Goal: Transaction & Acquisition: Purchase product/service

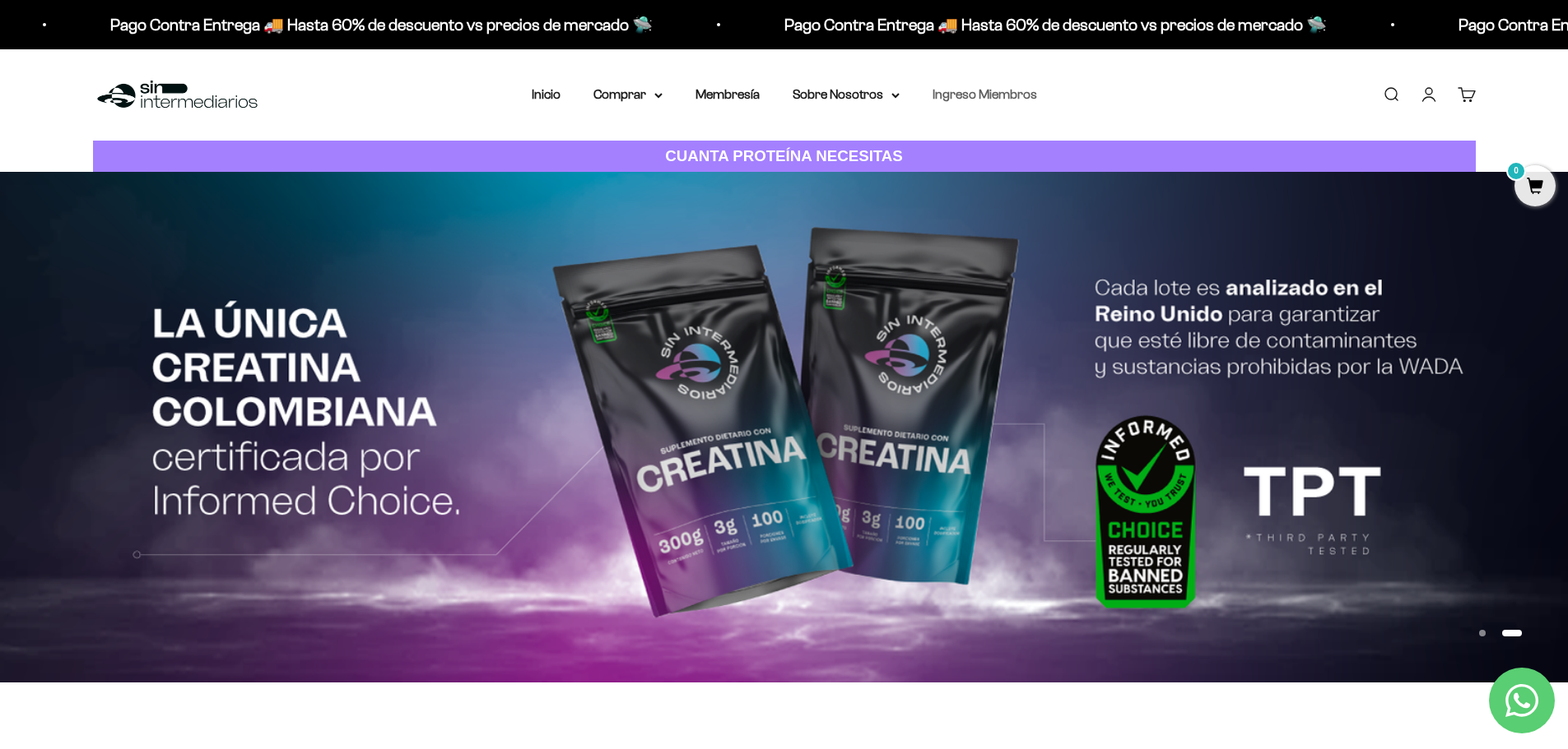
click at [1002, 98] on link "Ingreso Miembros" at bounding box center [985, 94] width 105 height 14
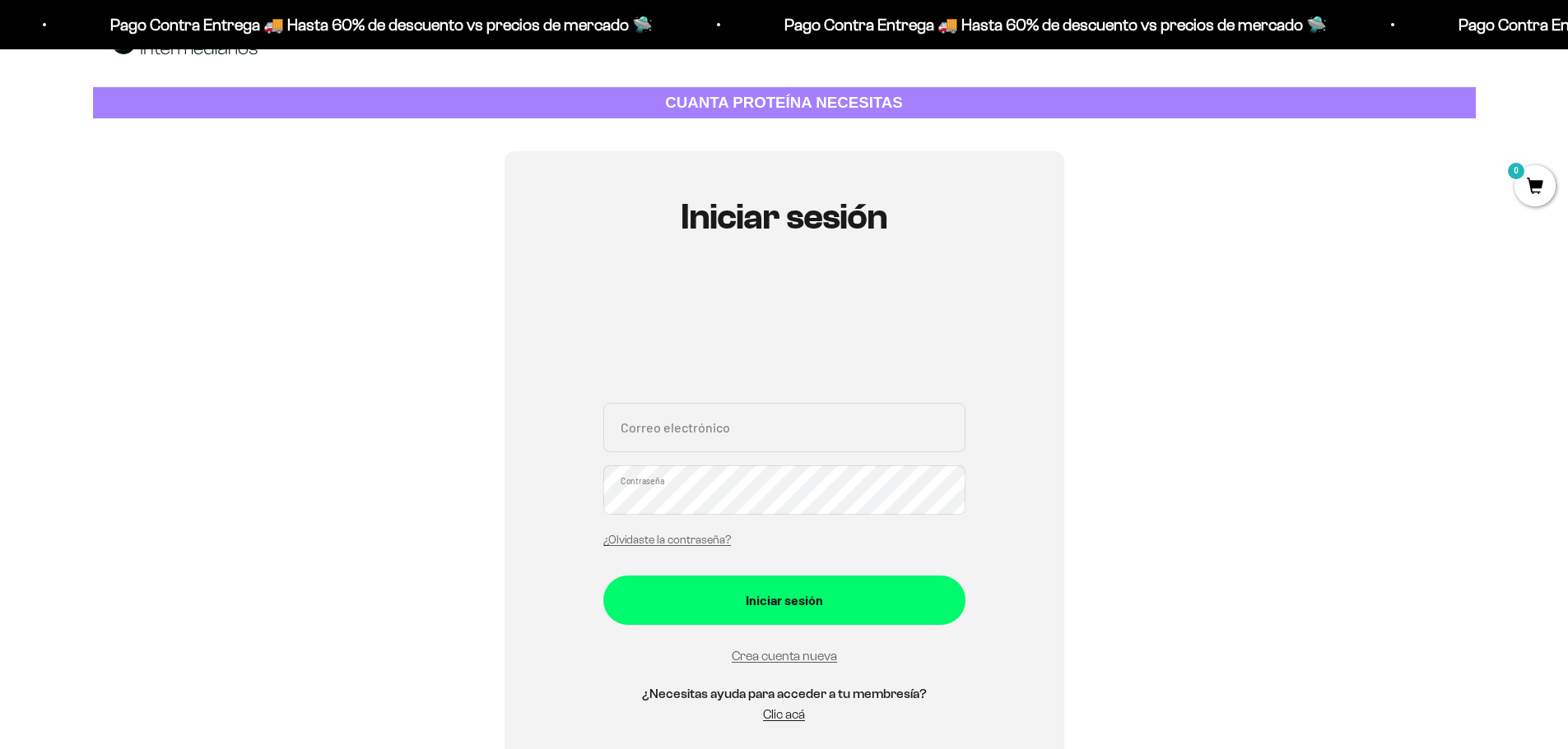
scroll to position [82, 0]
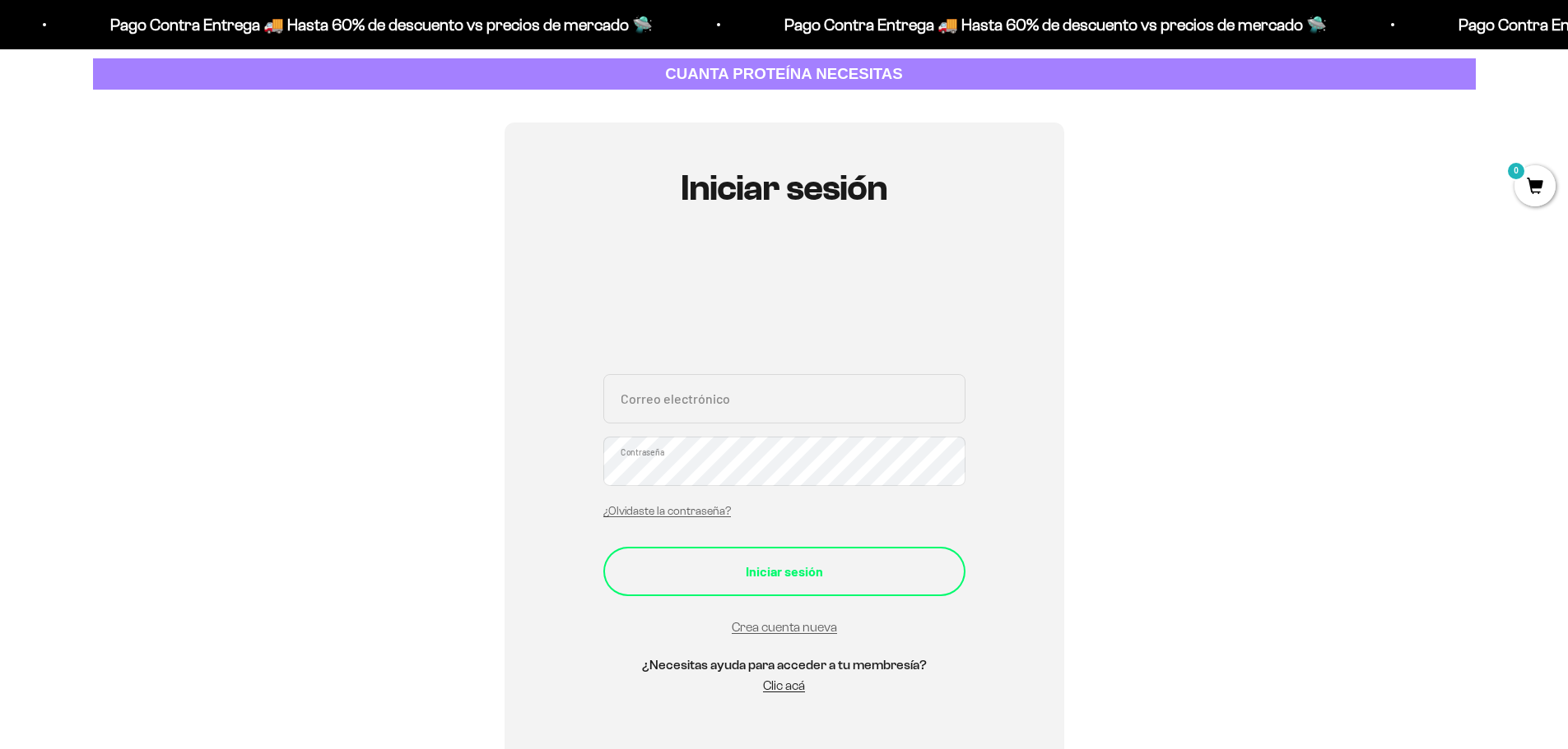
type input "[EMAIL_ADDRESS][DOMAIN_NAME]"
click at [769, 575] on div "Iniciar sesión" at bounding box center [784, 572] width 297 height 22
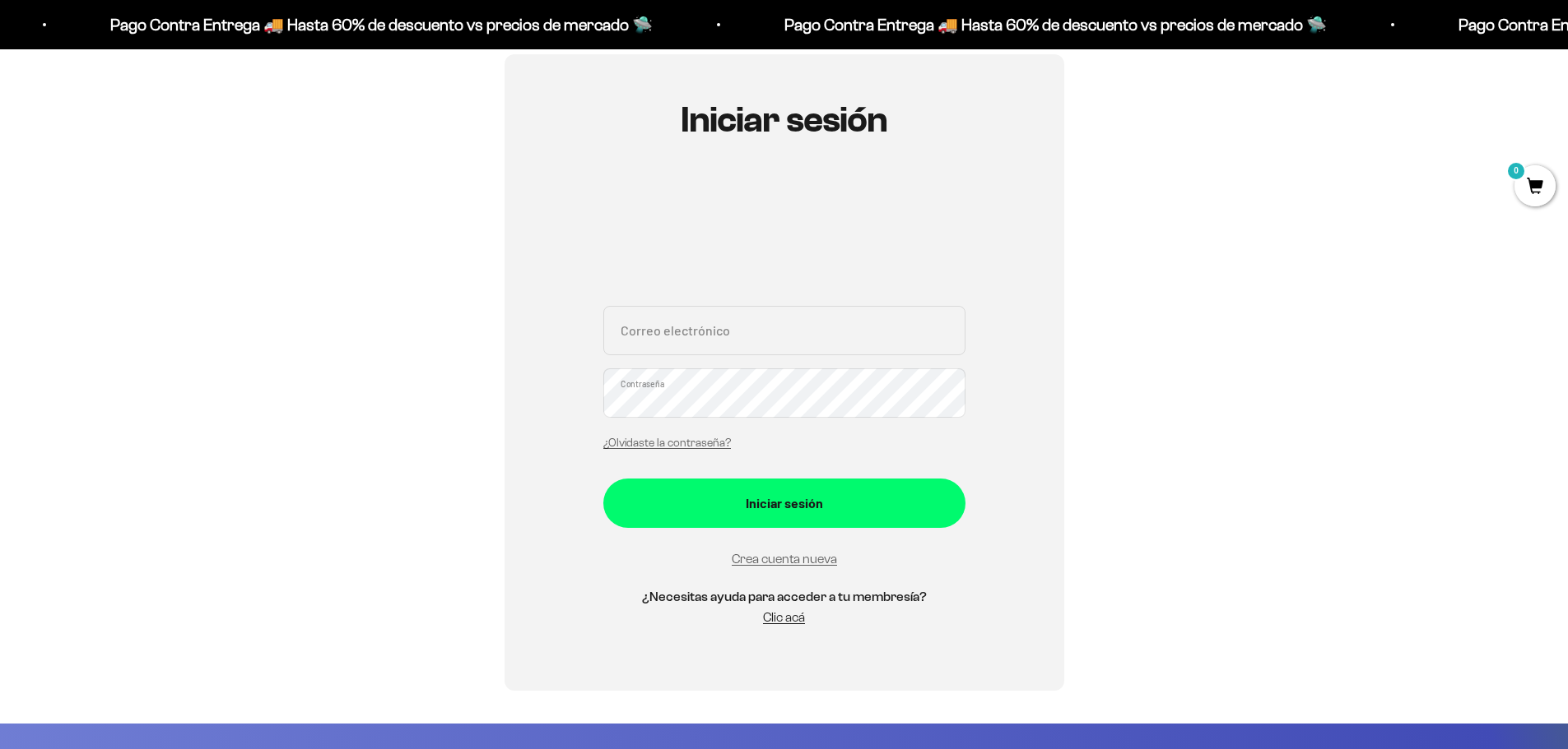
scroll to position [164, 0]
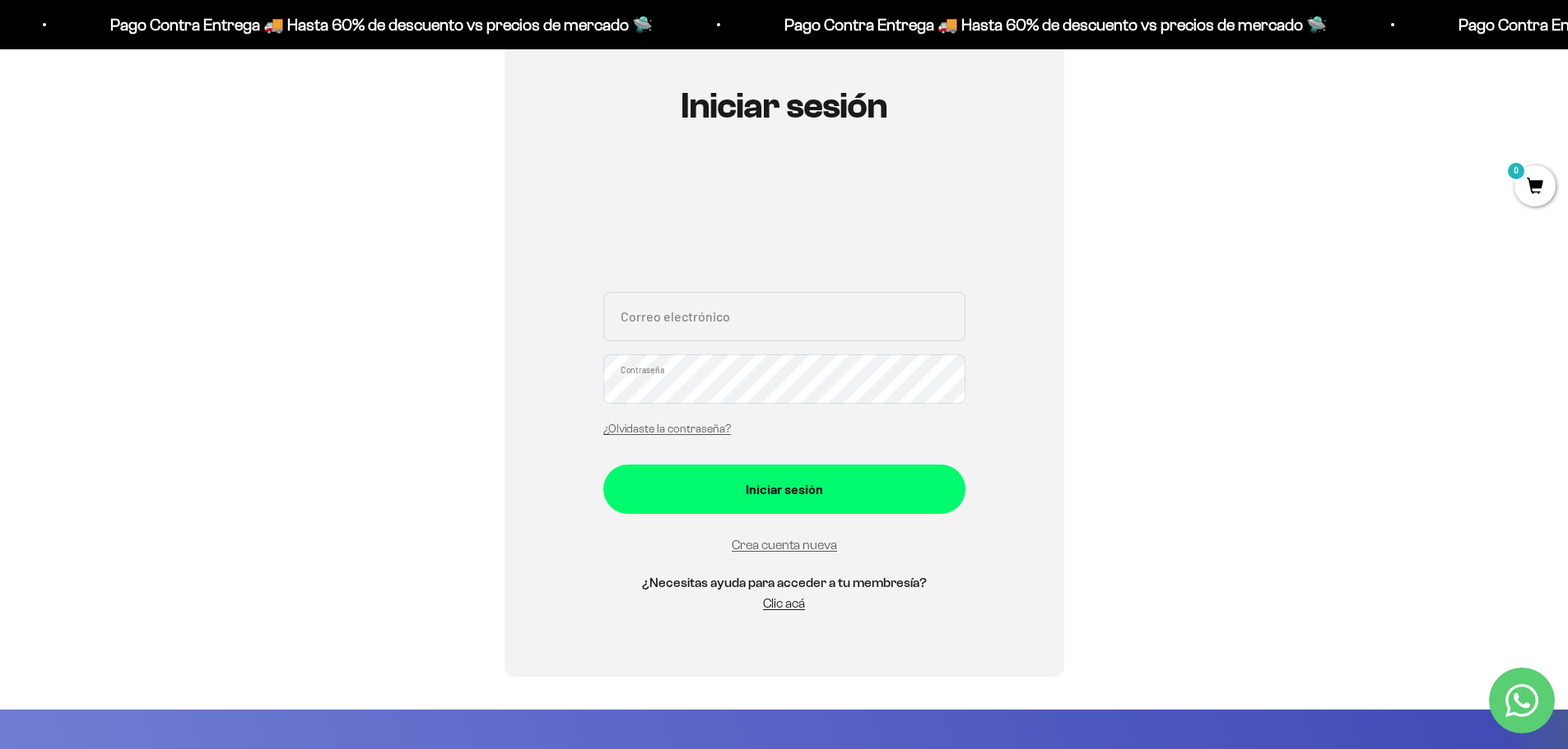
type input "[EMAIL_ADDRESS][DOMAIN_NAME]"
click at [544, 386] on div "Iniciar sesión leonbaena@hotmail.com Correo electrónico Contraseña ¿Olvidaste l…" at bounding box center [784, 359] width 560 height 636
drag, startPoint x: 512, startPoint y: 397, endPoint x: 520, endPoint y: 395, distance: 8.2
click at [512, 395] on div "Iniciar sesión leonbaena@hotmail.com Correo electrónico Contraseña ¿Olvidaste l…" at bounding box center [784, 359] width 560 height 636
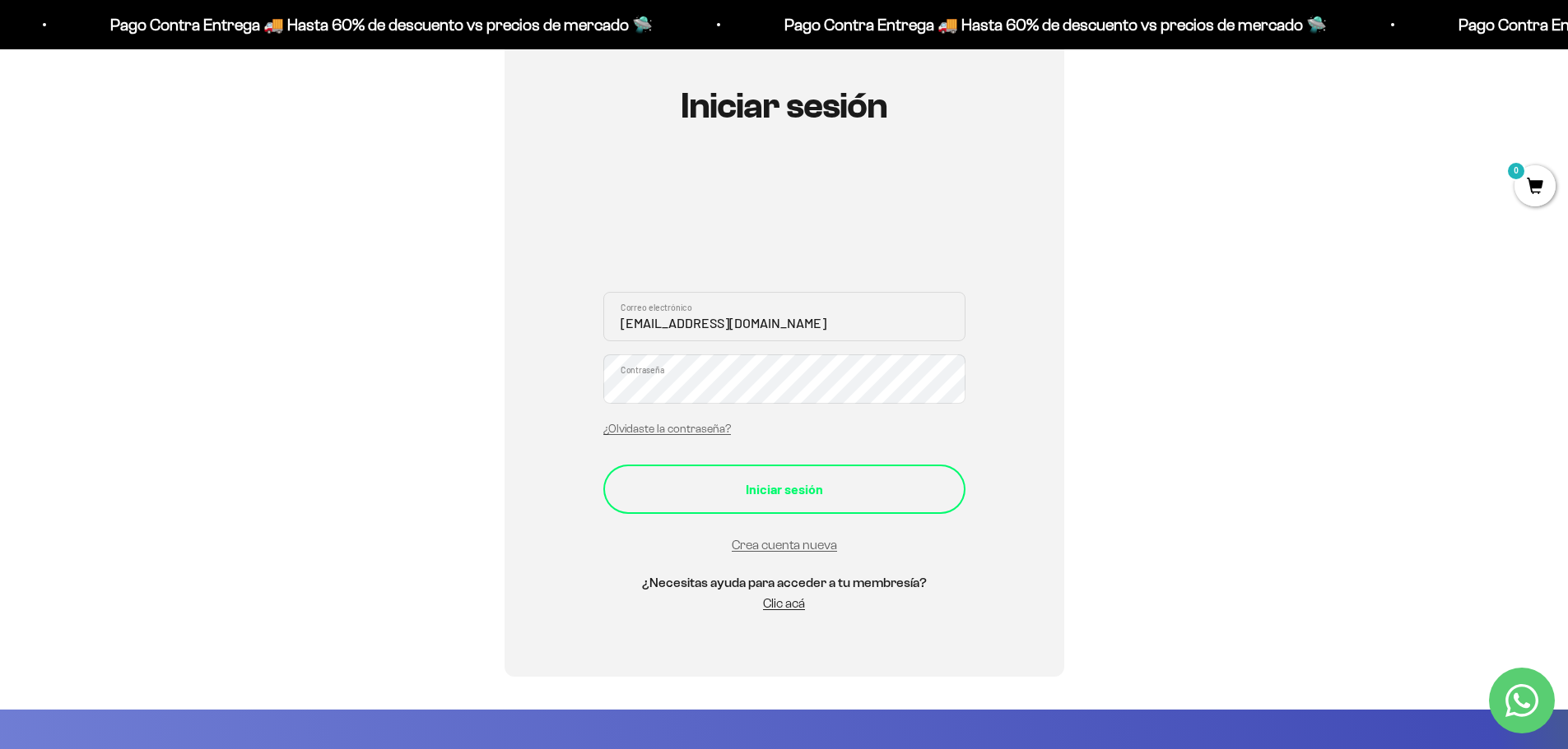
click at [732, 485] on div "Iniciar sesión" at bounding box center [784, 489] width 297 height 22
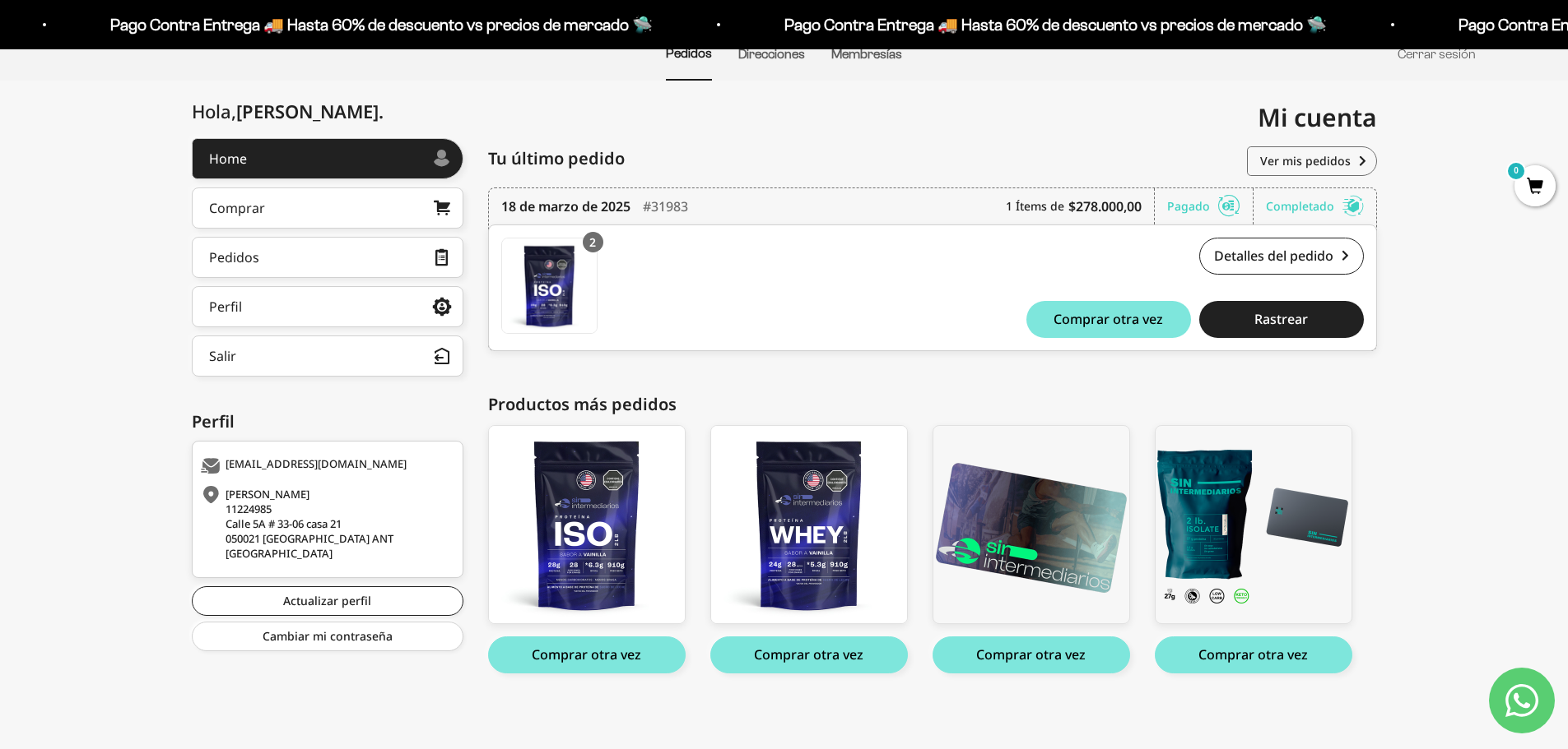
scroll to position [146, 0]
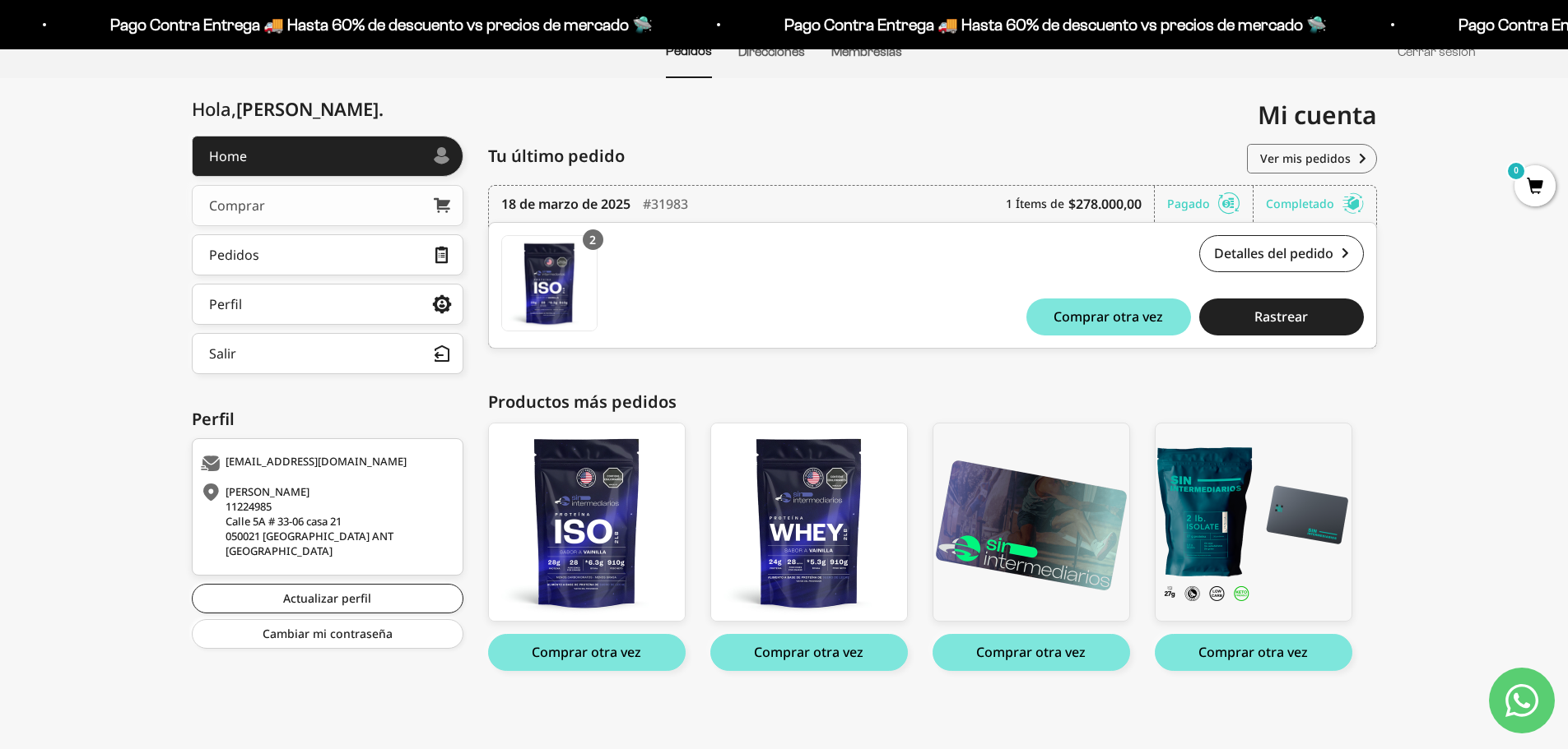
click at [379, 212] on link "Comprar" at bounding box center [327, 206] width 272 height 42
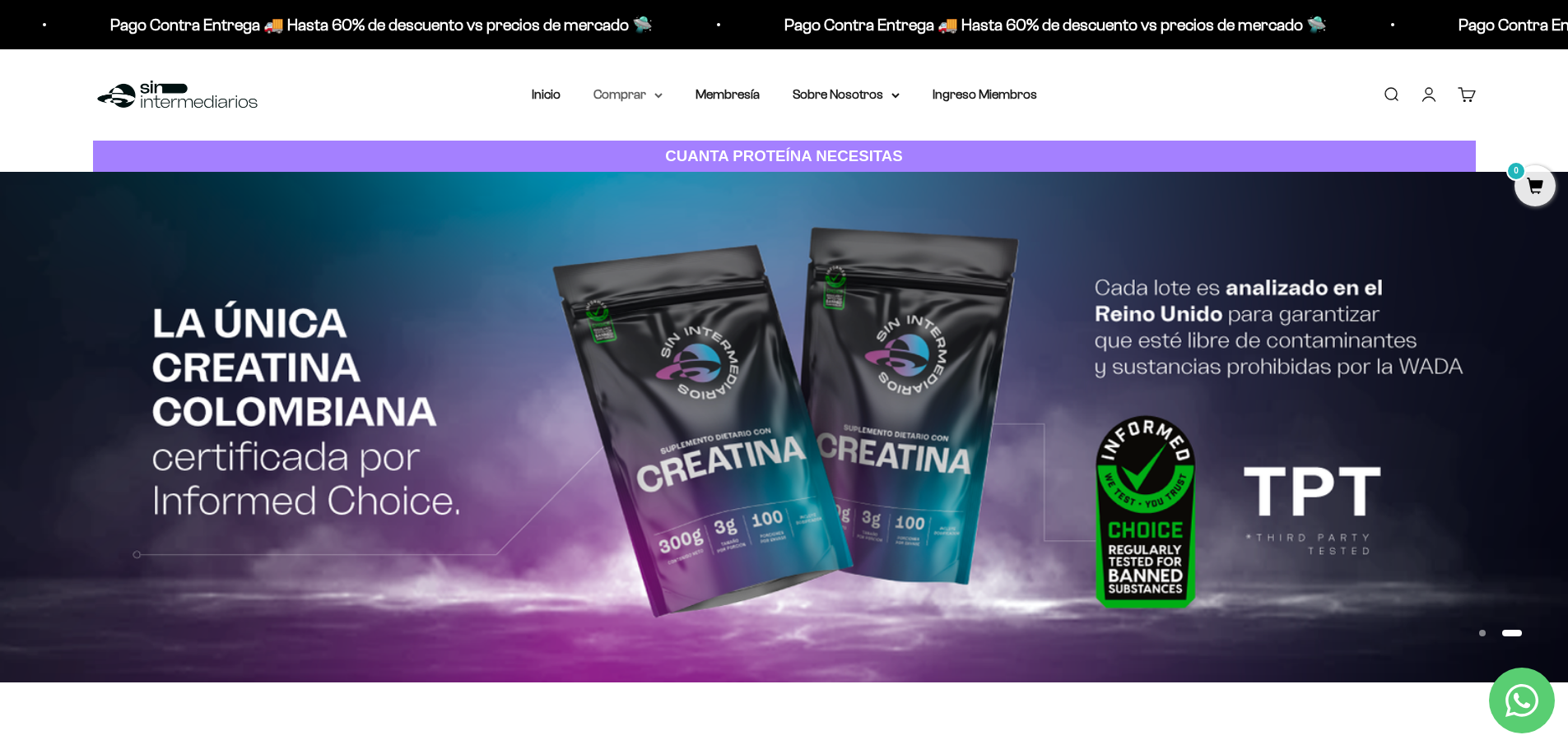
click at [655, 98] on icon at bounding box center [658, 96] width 8 height 6
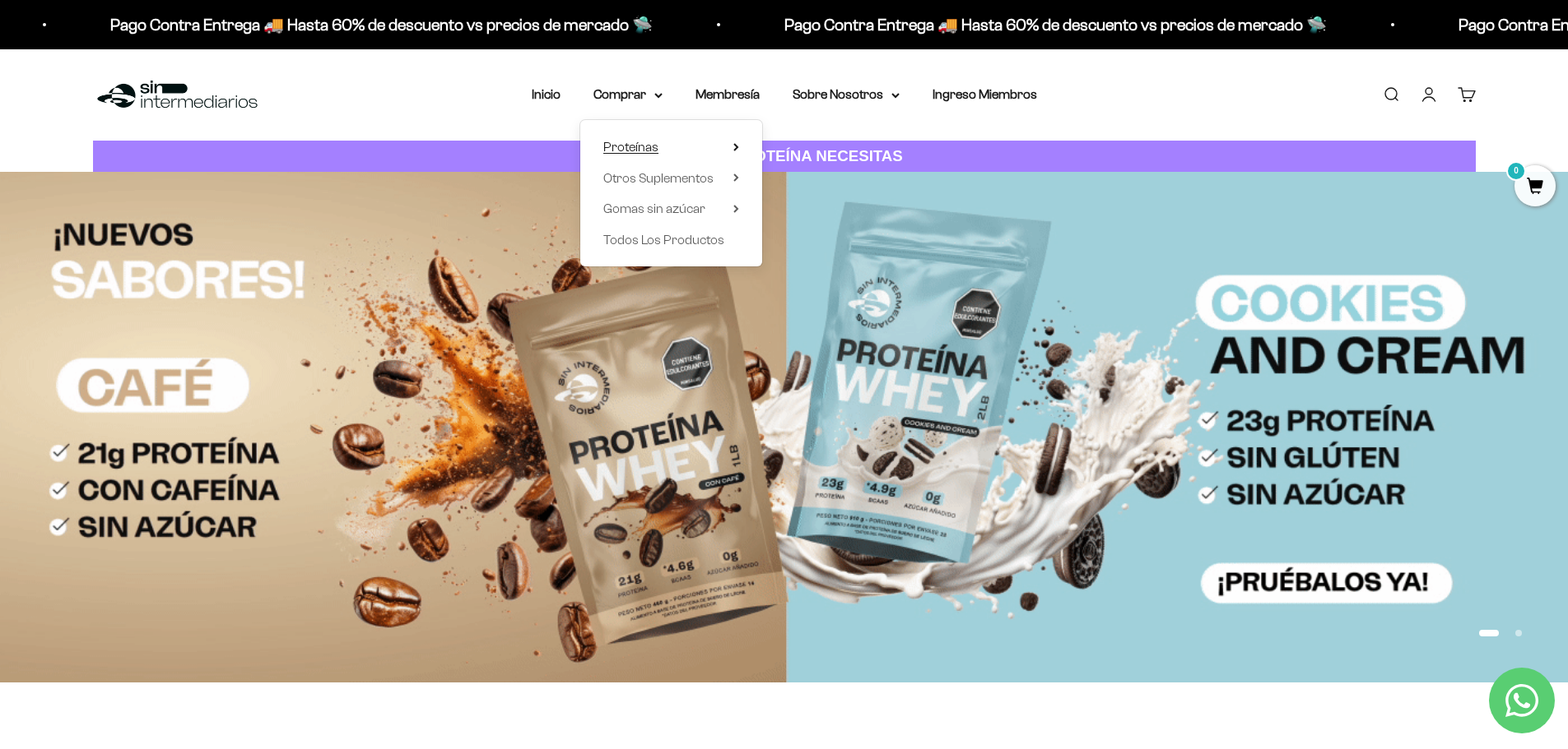
click at [657, 143] on span "Proteínas" at bounding box center [631, 147] width 55 height 22
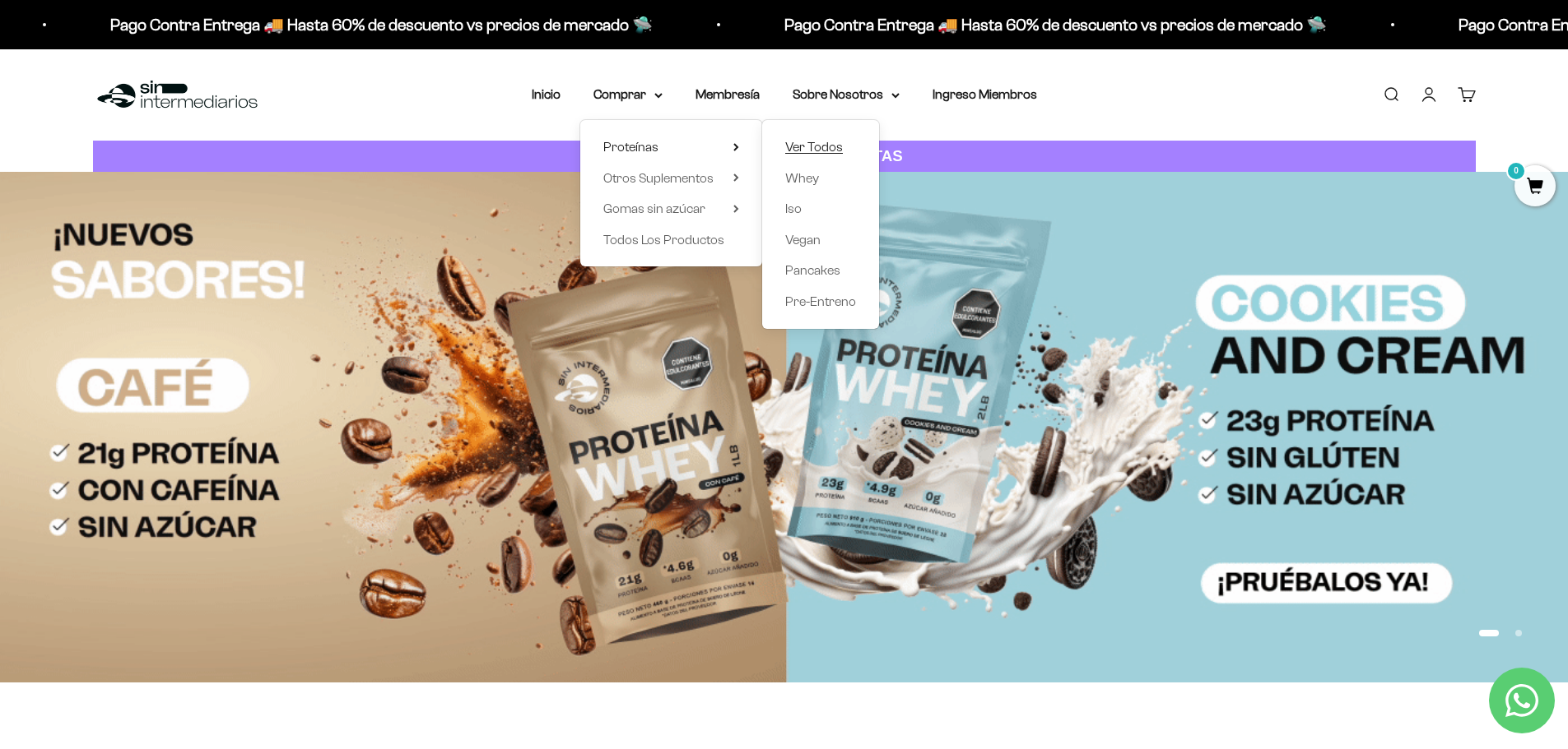
click at [795, 143] on span "Ver Todos" at bounding box center [814, 146] width 57 height 14
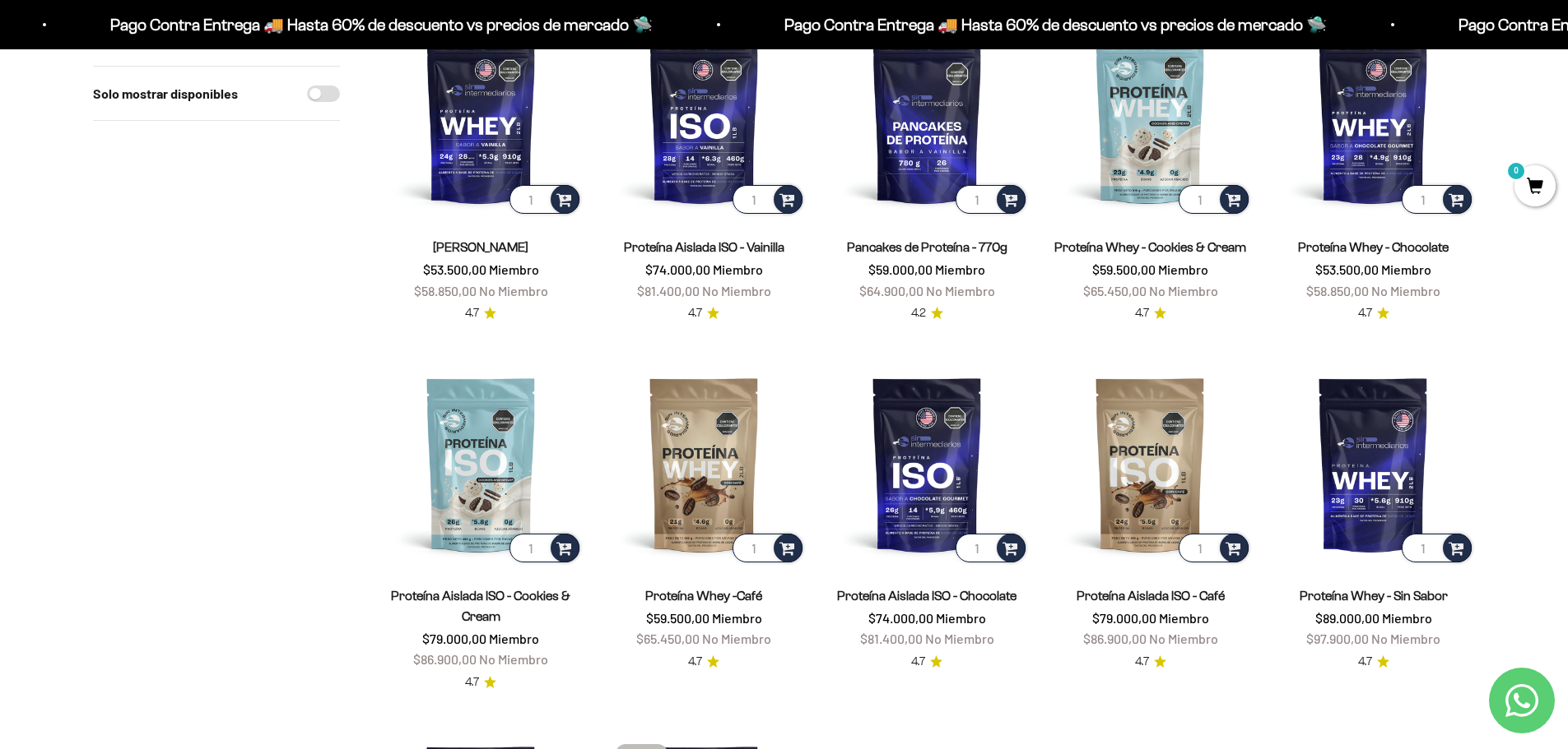
scroll to position [164, 0]
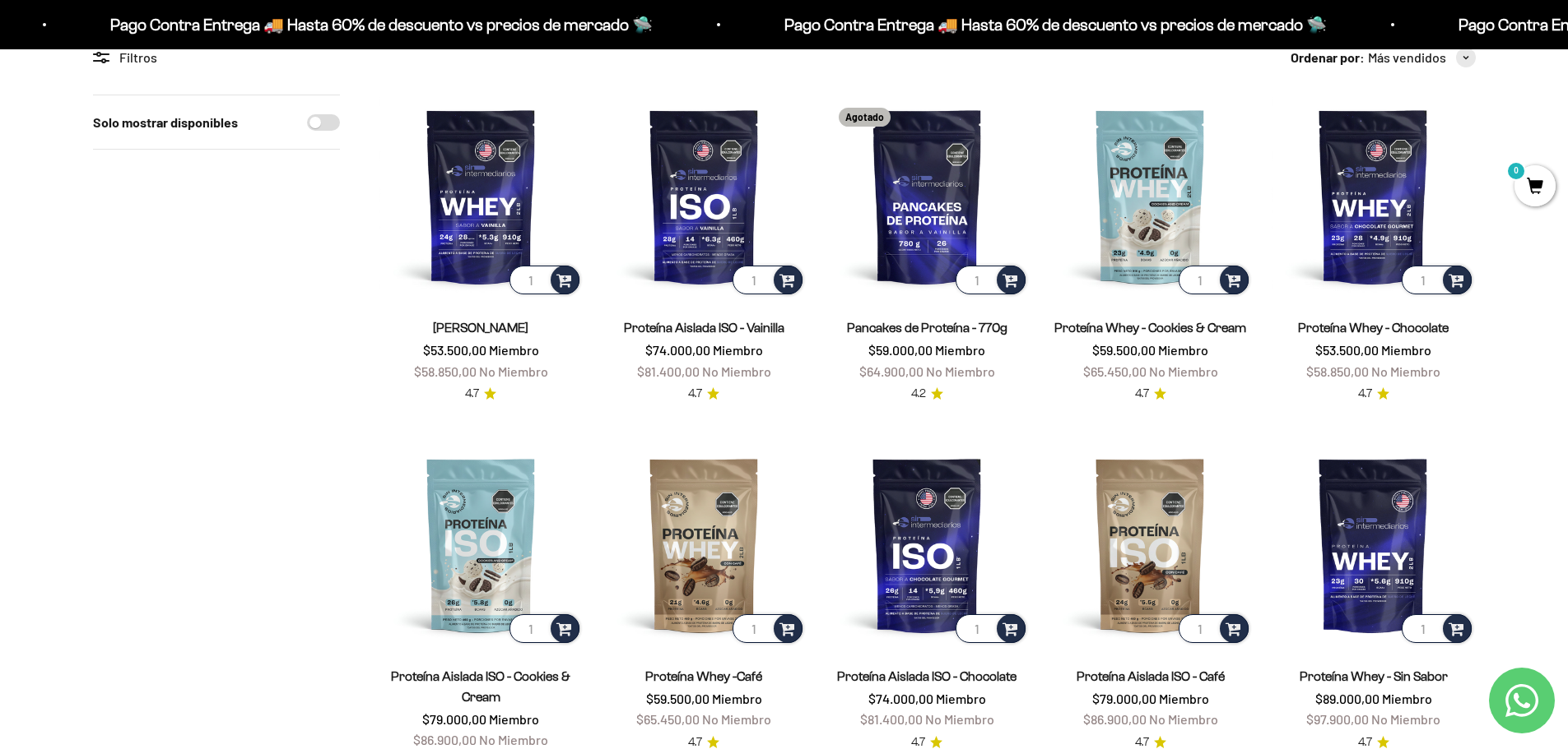
click at [287, 375] on div "Solo mostrar disponibles" at bounding box center [217, 608] width 247 height 1027
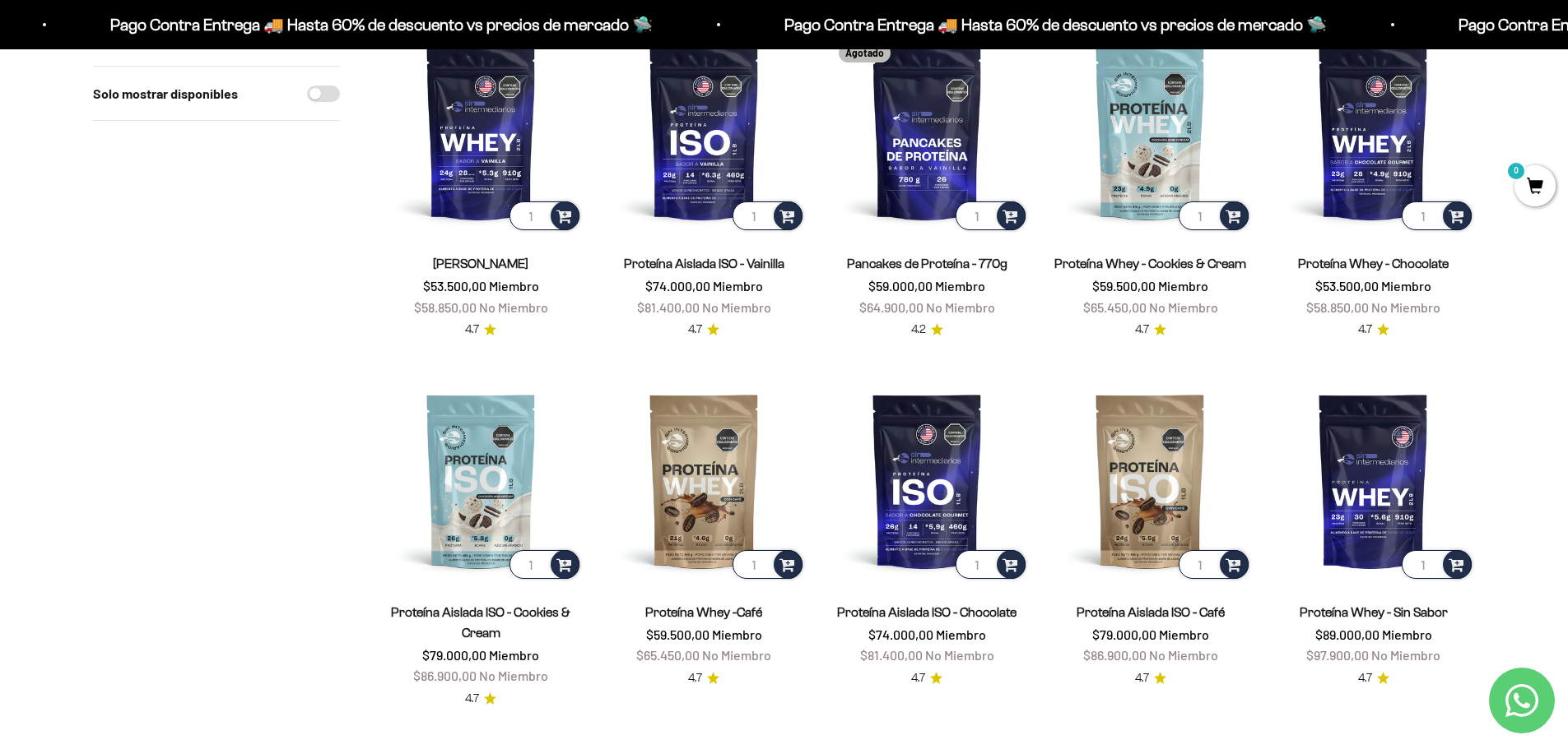
scroll to position [329, 0]
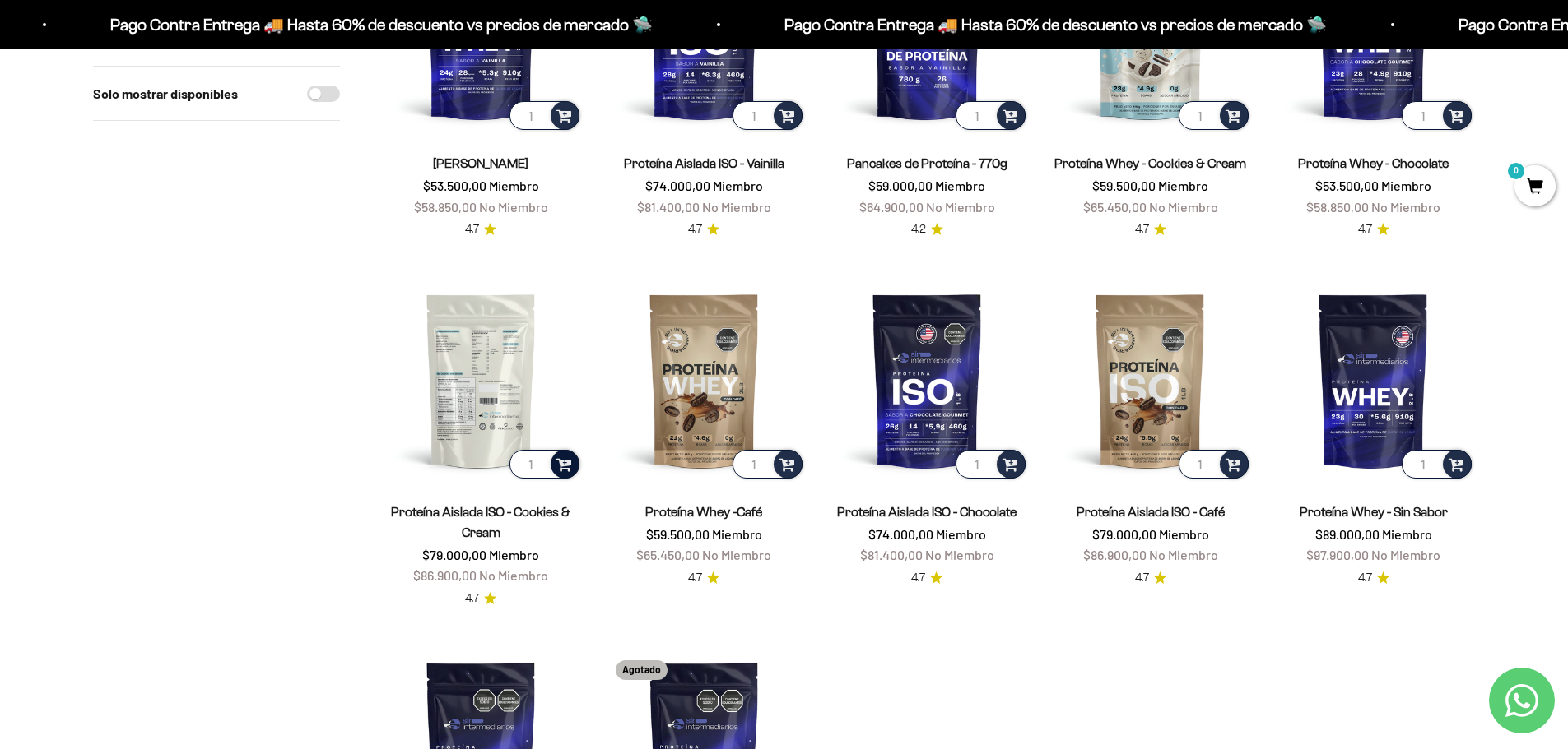
click at [563, 468] on span at bounding box center [565, 462] width 16 height 19
click at [507, 420] on span "Cookies & Cream / 1 libra (460g)" at bounding box center [481, 420] width 145 height 12
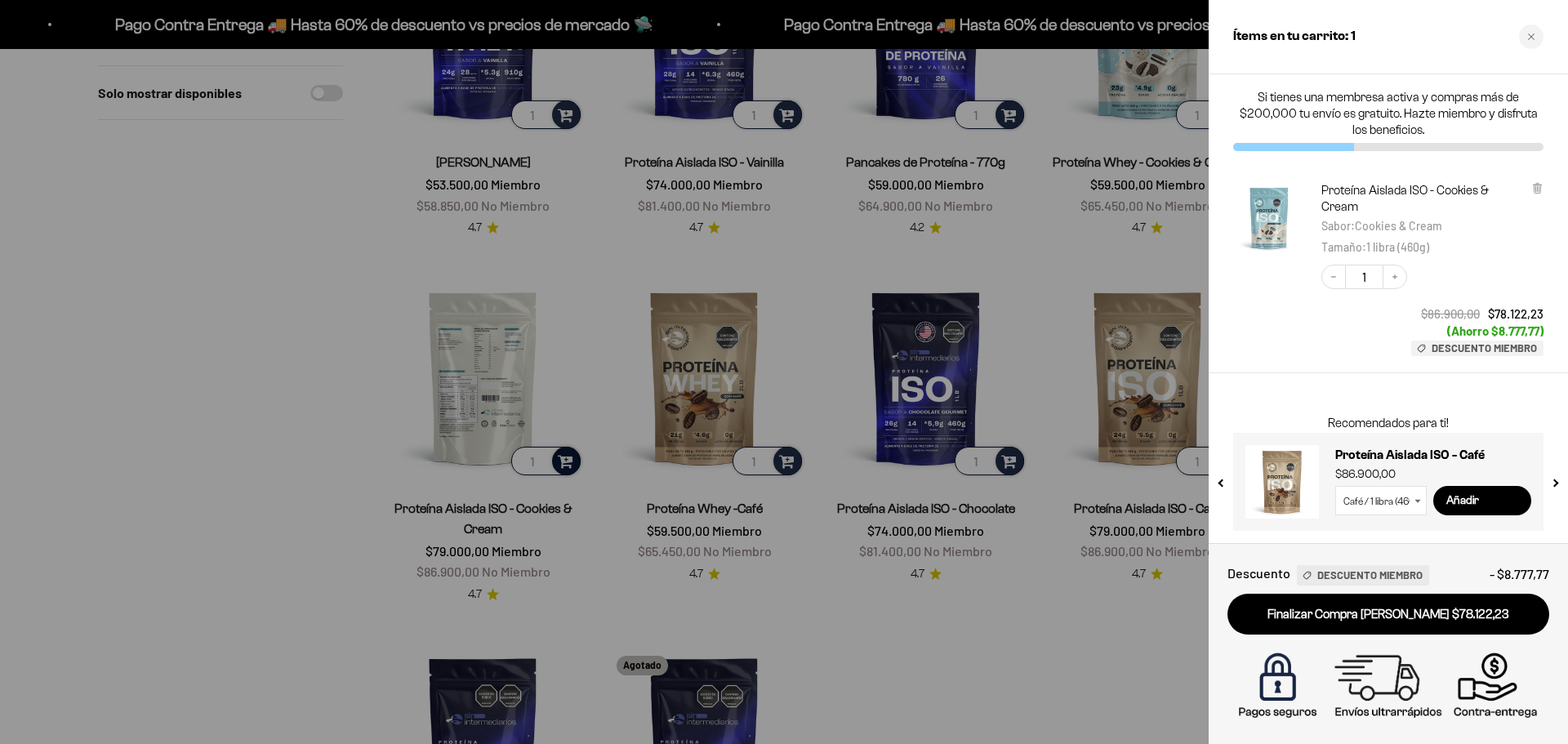
click at [296, 313] on div at bounding box center [784, 372] width 1568 height 744
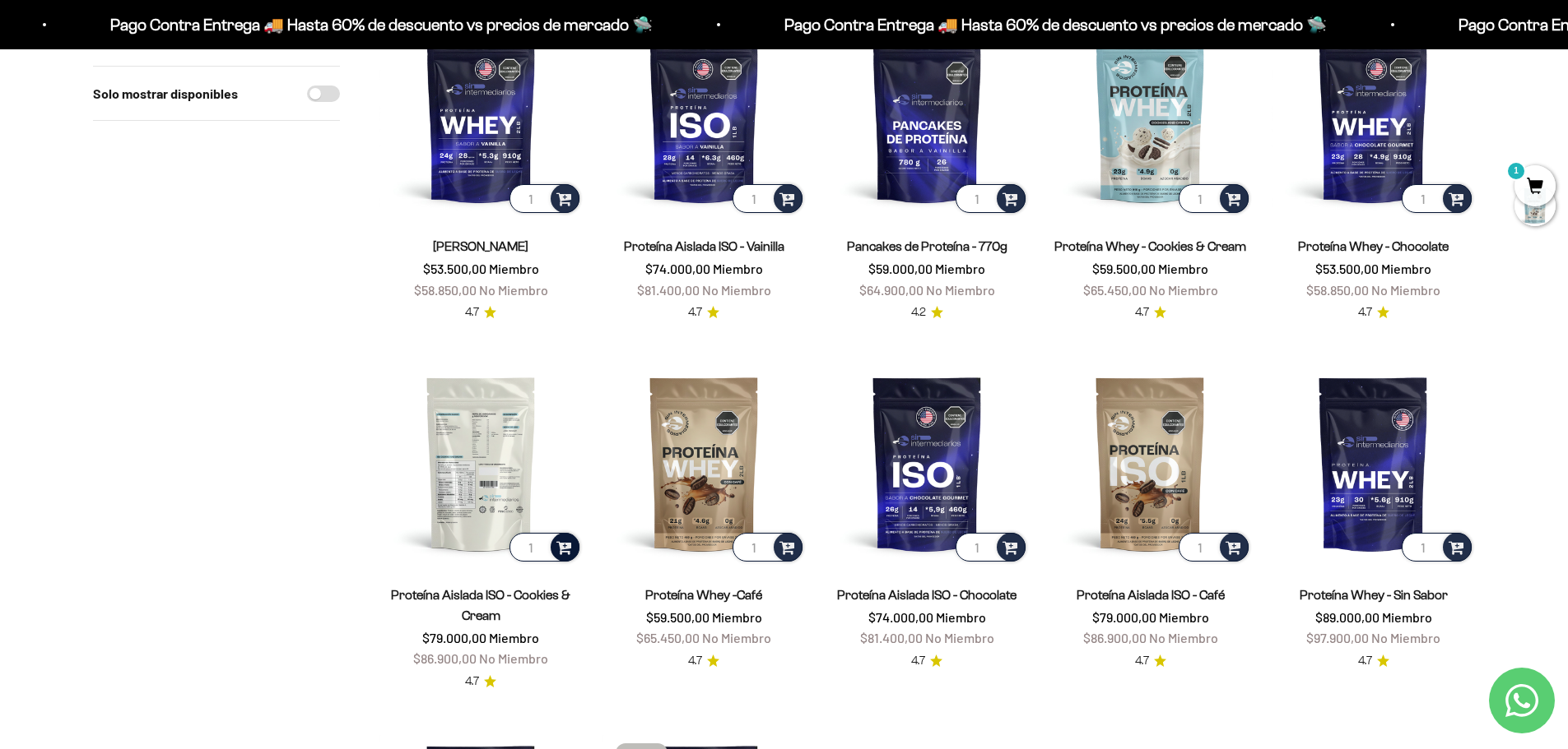
scroll to position [247, 0]
click at [474, 488] on img at bounding box center [481, 462] width 204 height 204
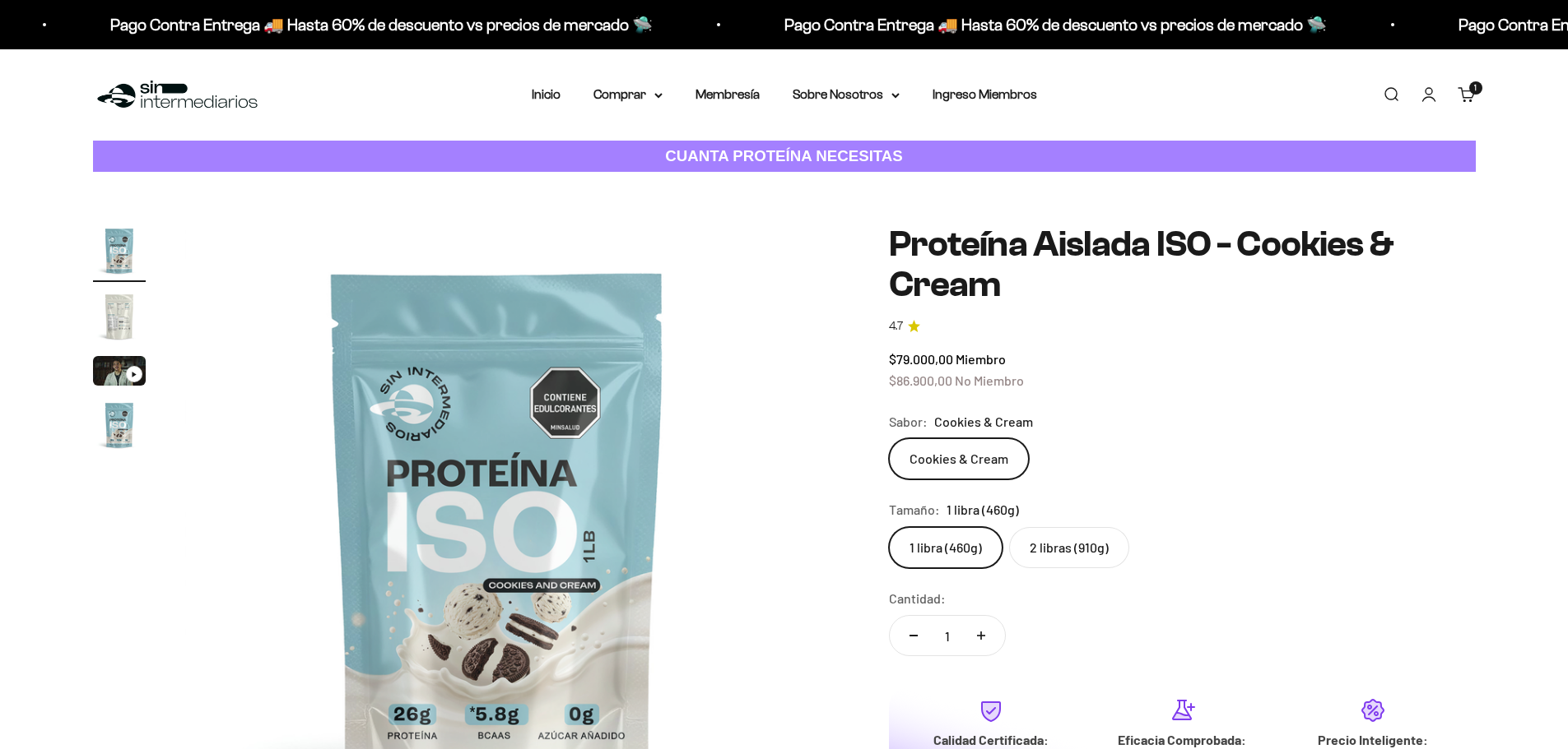
scroll to position [164, 0]
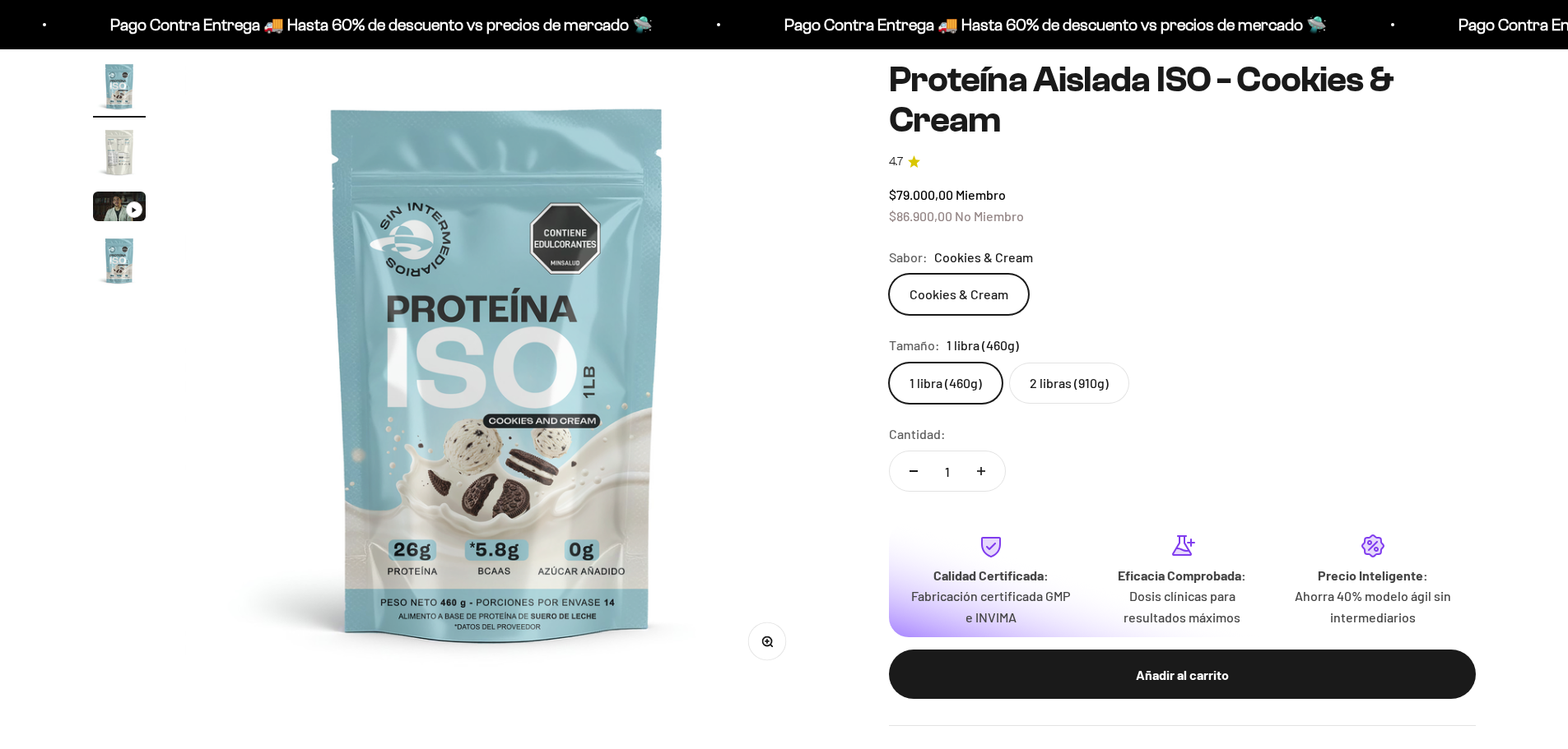
click at [1110, 383] on label "2 libras (910g)" at bounding box center [1069, 383] width 121 height 42
click at [889, 363] on input "2 libras (910g)" at bounding box center [888, 362] width 1 height 1
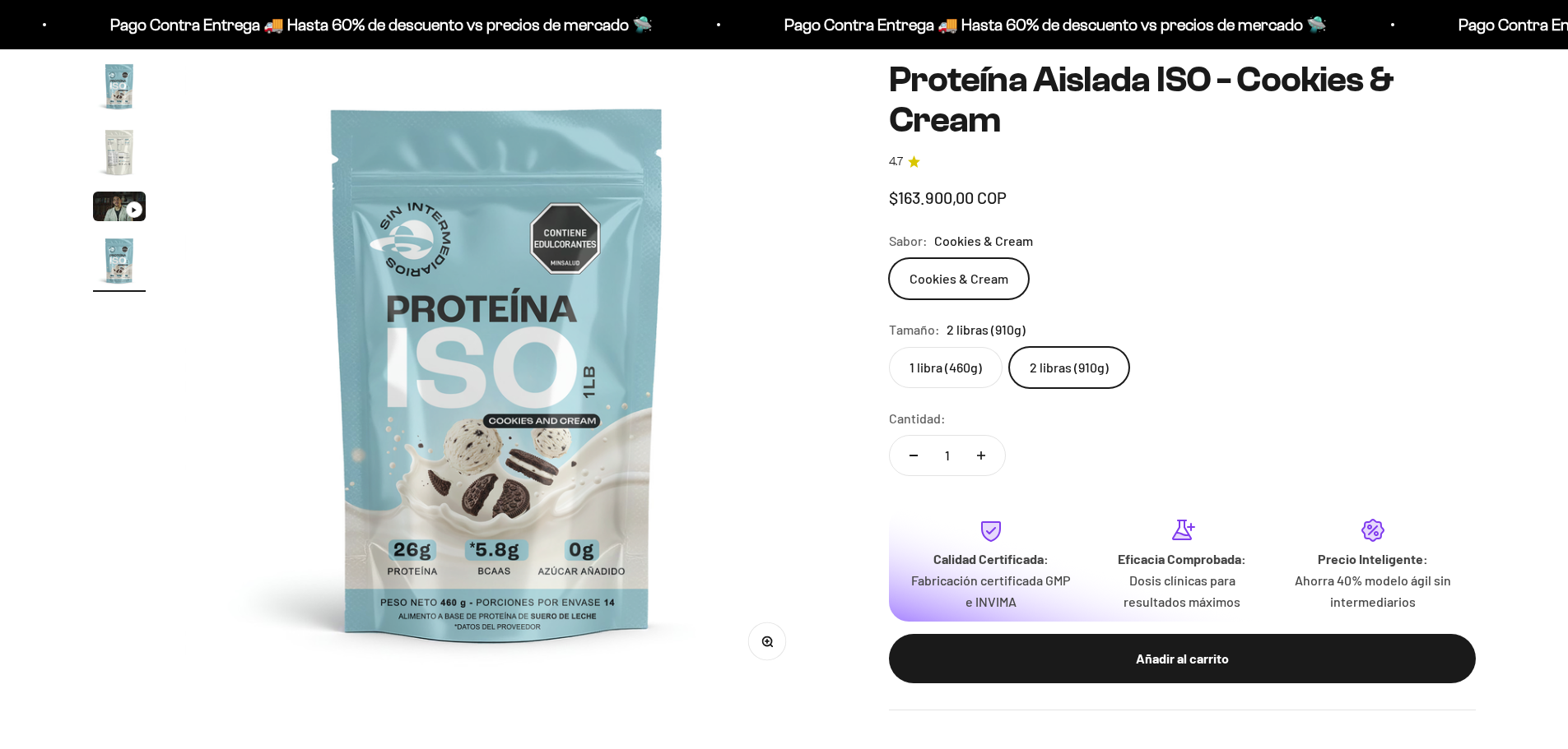
scroll to position [0, 1934]
click at [1081, 386] on label "2 libras (910g)" at bounding box center [1069, 368] width 121 height 42
click at [889, 347] on input "2 libras (910g)" at bounding box center [888, 346] width 1 height 1
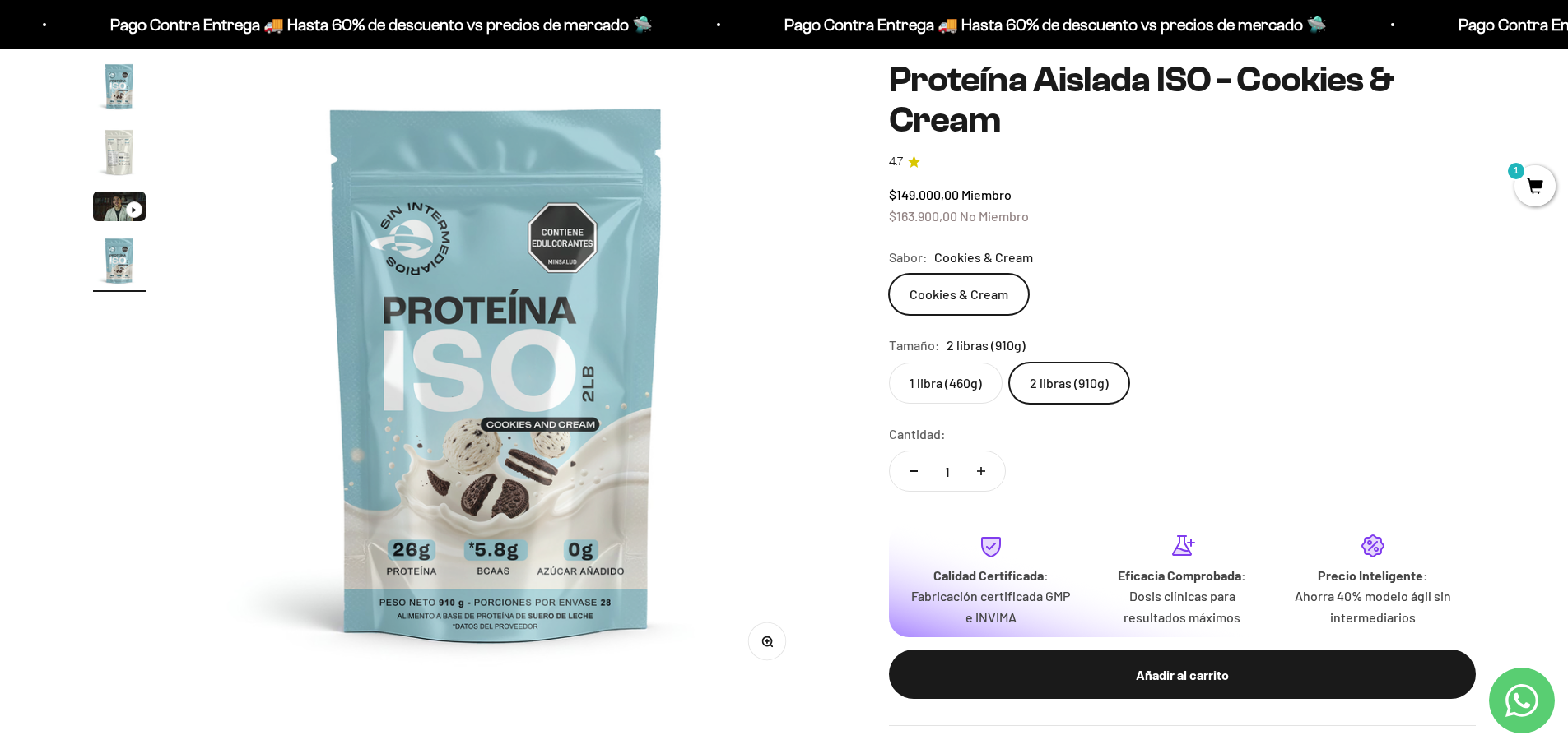
scroll to position [0, 0]
click at [924, 390] on label "1 libra (460g)" at bounding box center [945, 383] width 114 height 42
click at [889, 363] on input "1 libra (460g)" at bounding box center [888, 362] width 1 height 1
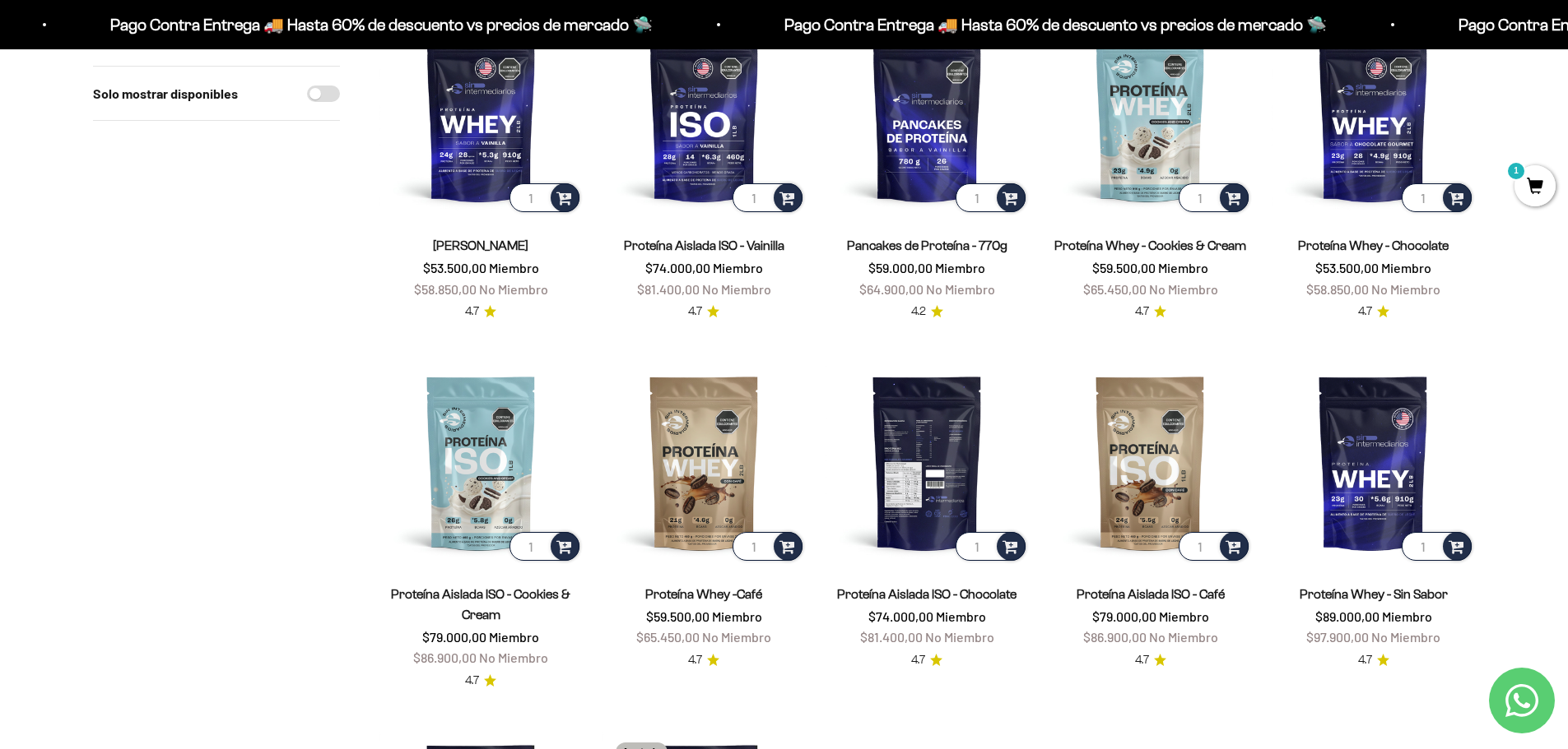
scroll to position [82, 0]
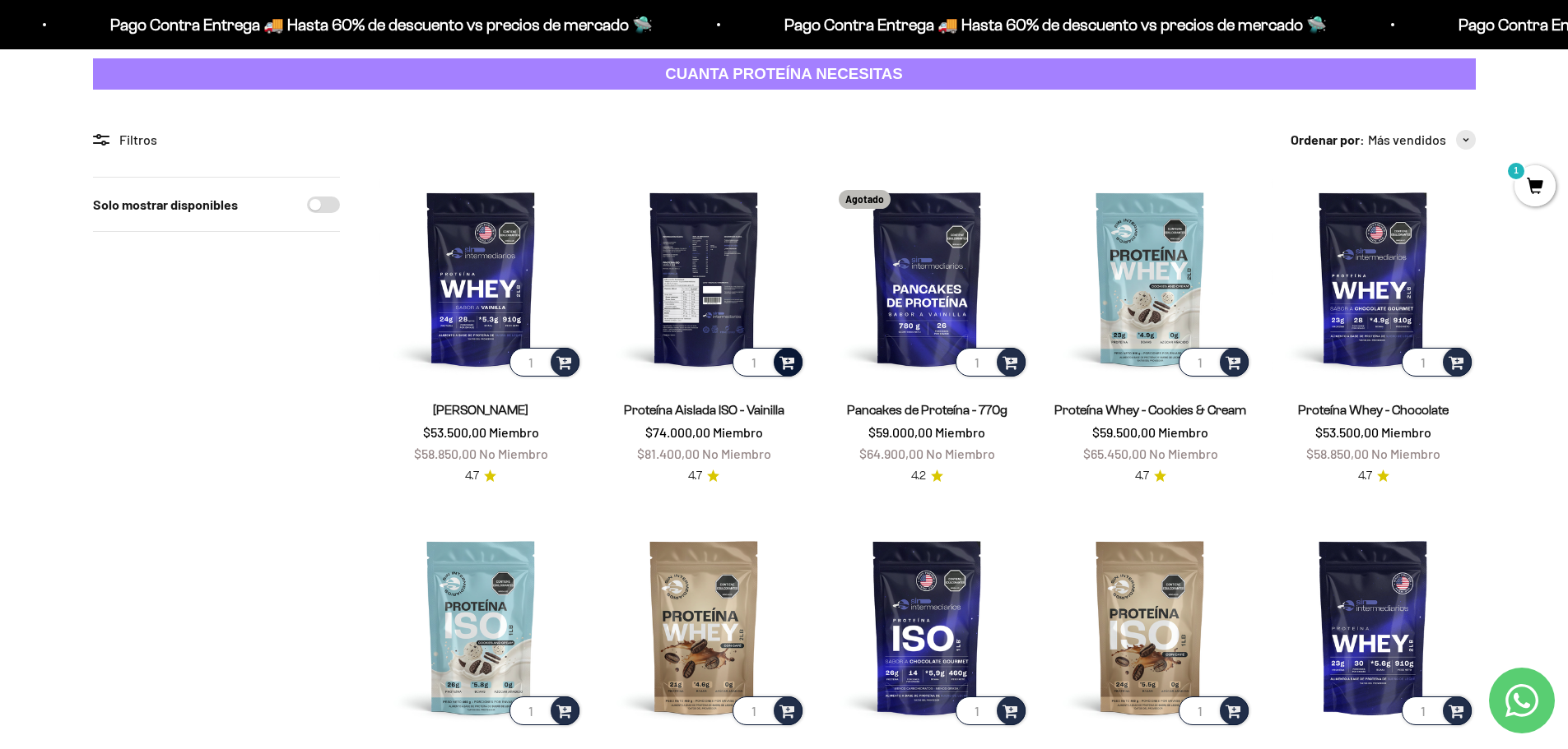
click at [795, 360] on div at bounding box center [787, 362] width 29 height 29
click at [724, 318] on span "Vanilla / 1 libra" at bounding box center [705, 317] width 60 height 12
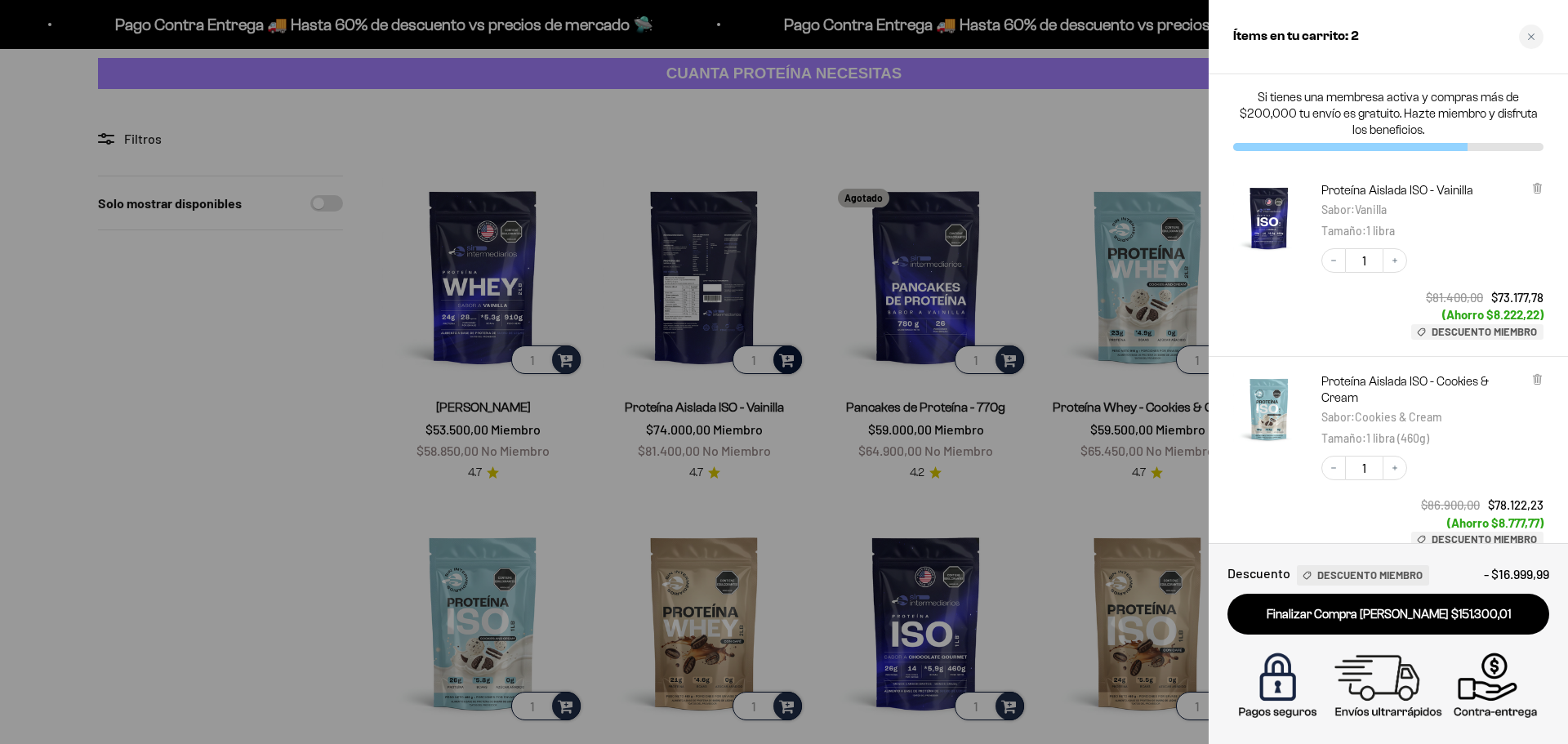
click at [1108, 128] on div at bounding box center [784, 372] width 1568 height 744
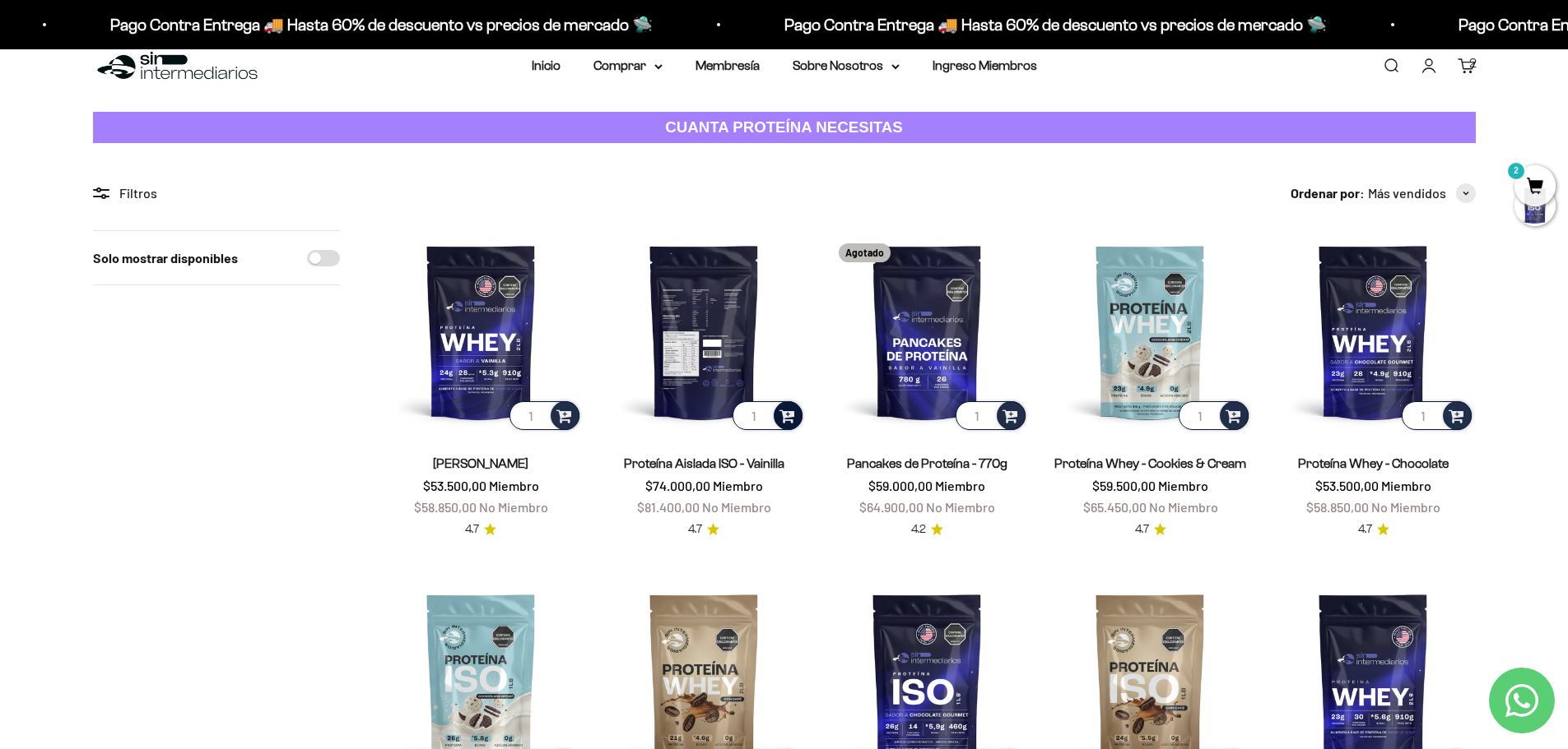
scroll to position [0, 0]
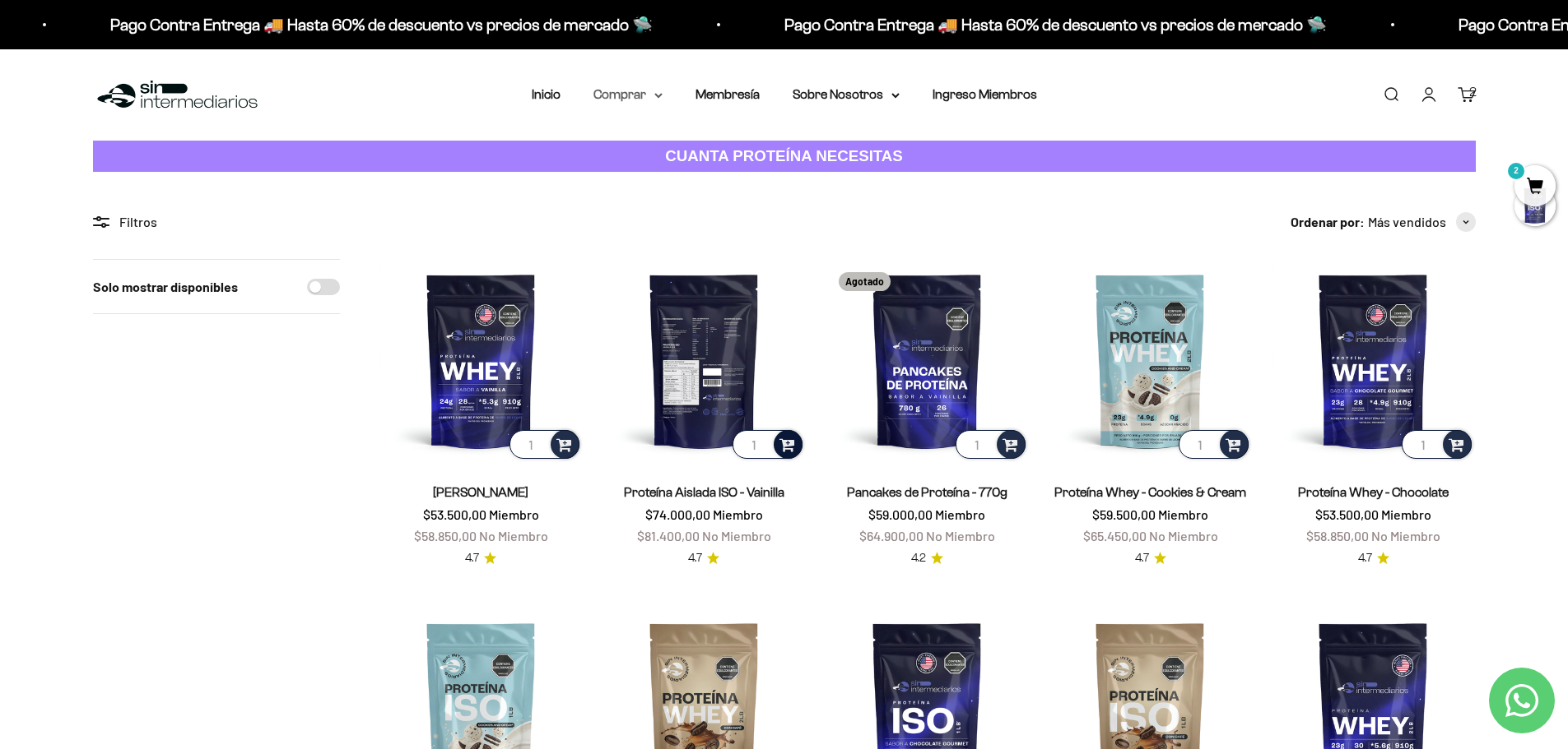
click at [656, 91] on summary "Comprar" at bounding box center [628, 95] width 69 height 22
click at [649, 174] on span "Otros Suplementos" at bounding box center [658, 178] width 111 height 14
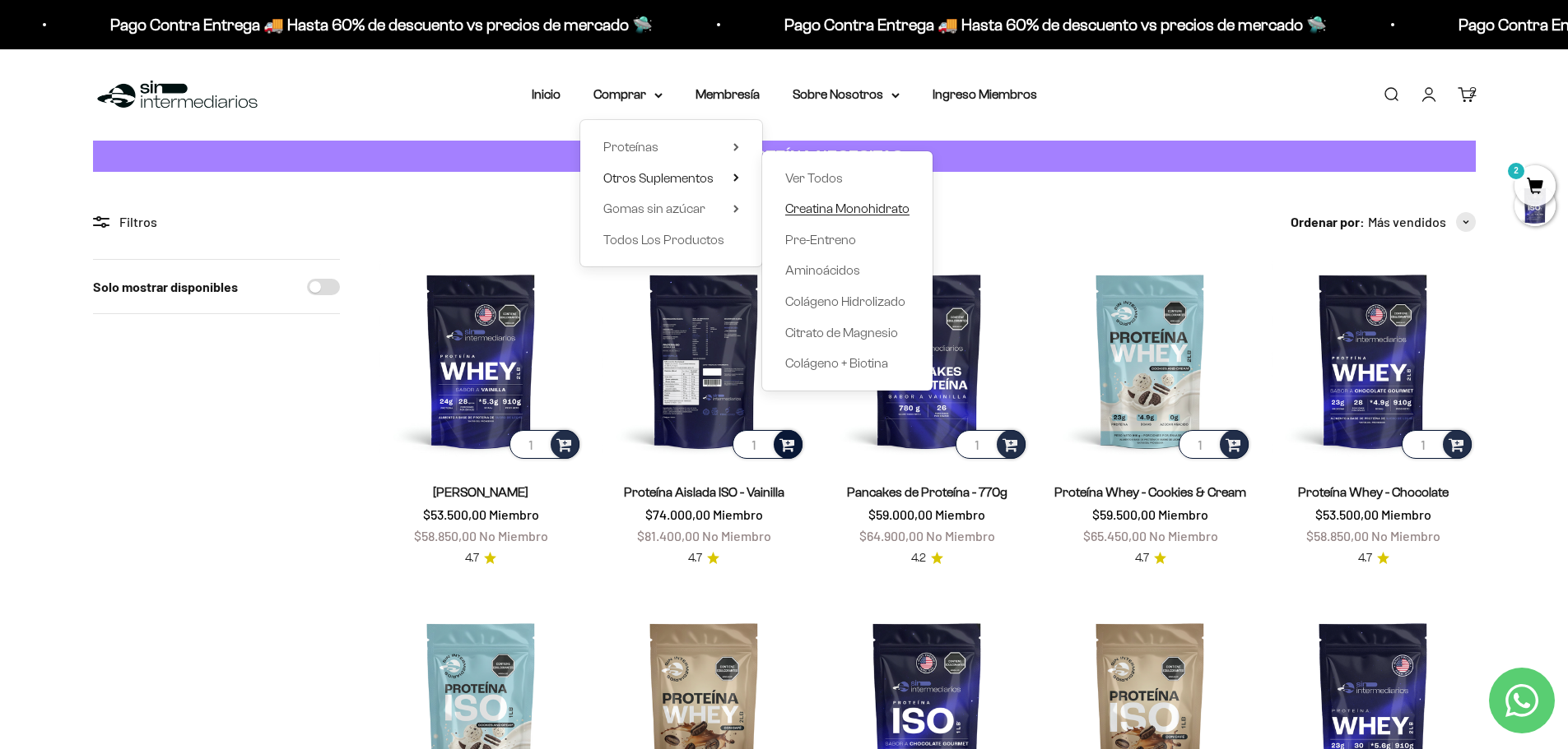
click at [817, 204] on span "Creatina Monohidrato" at bounding box center [847, 208] width 125 height 14
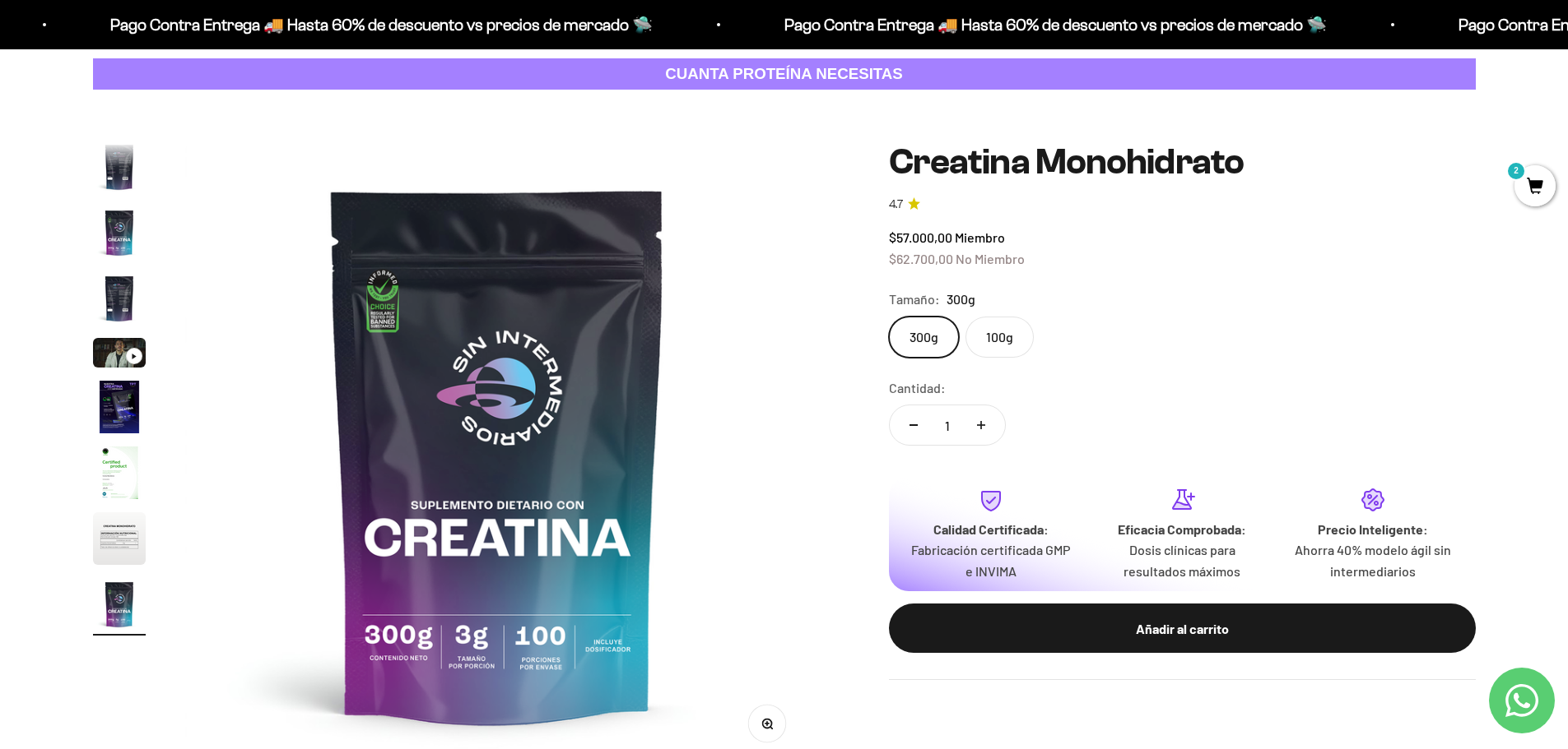
click at [1002, 348] on label "100g" at bounding box center [999, 337] width 68 height 42
click at [889, 316] on input "100g" at bounding box center [888, 316] width 1 height 1
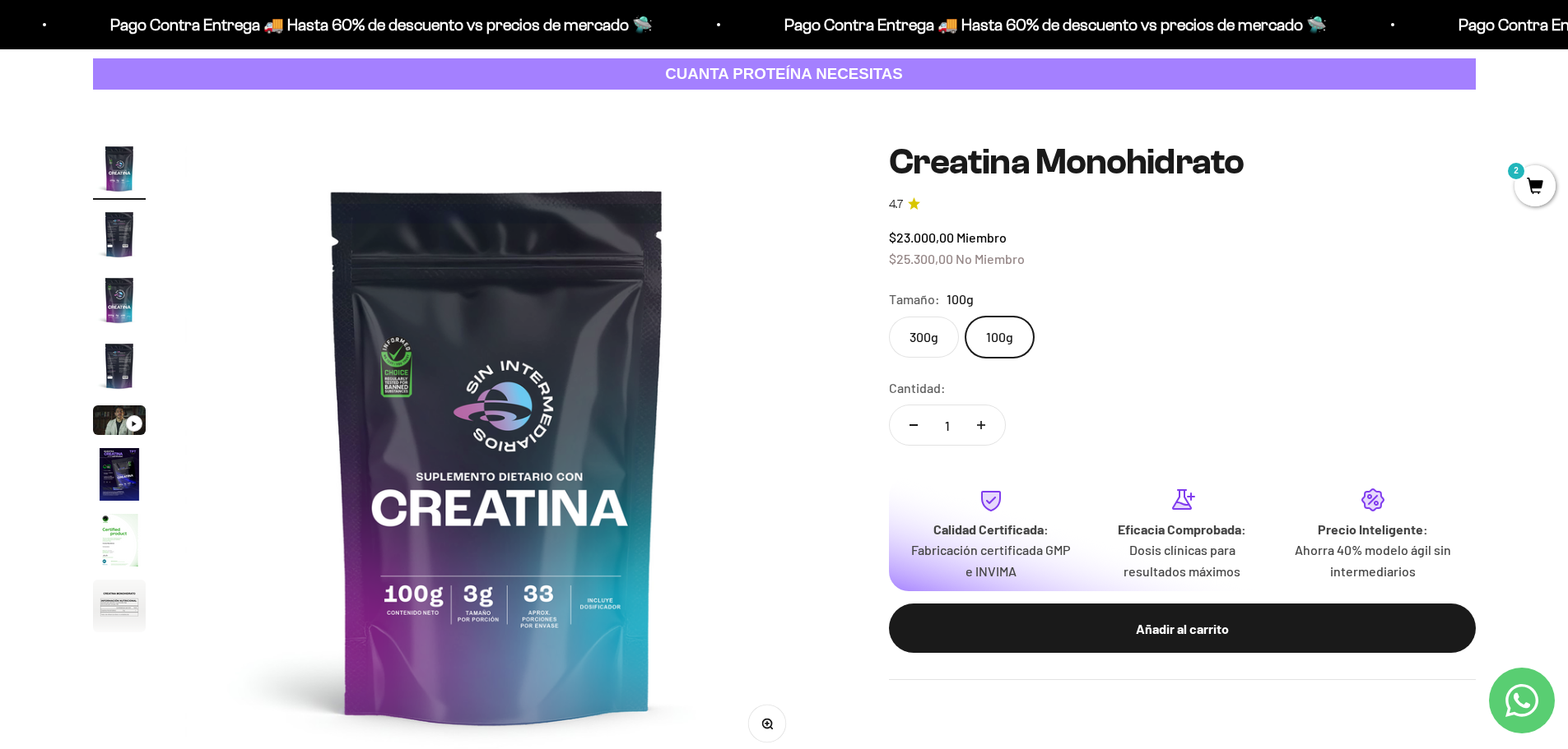
click at [920, 335] on label "300g" at bounding box center [923, 337] width 70 height 42
click at [889, 316] on input "300g" at bounding box center [888, 316] width 1 height 1
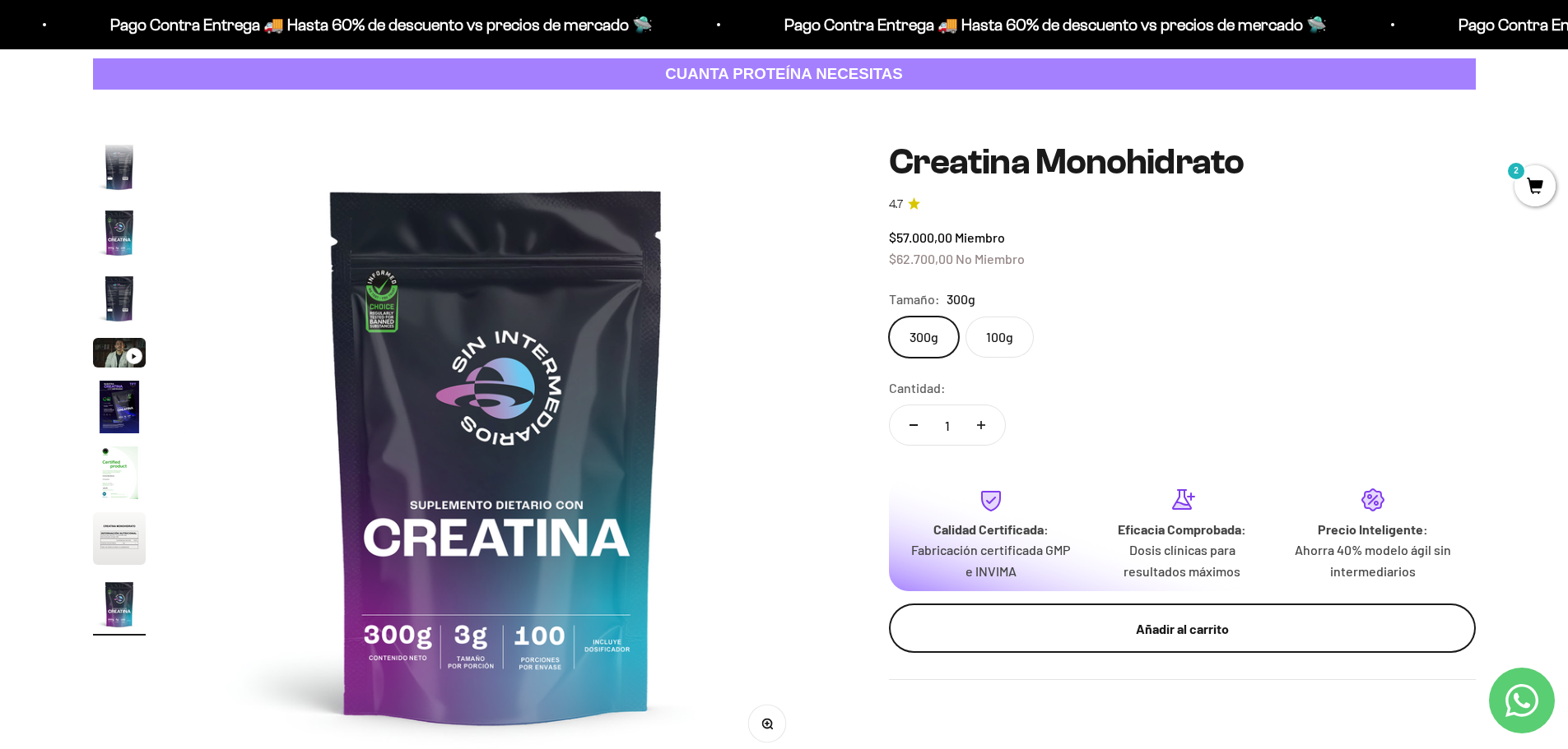
click at [1190, 621] on div "Añadir al carrito" at bounding box center [1181, 629] width 521 height 22
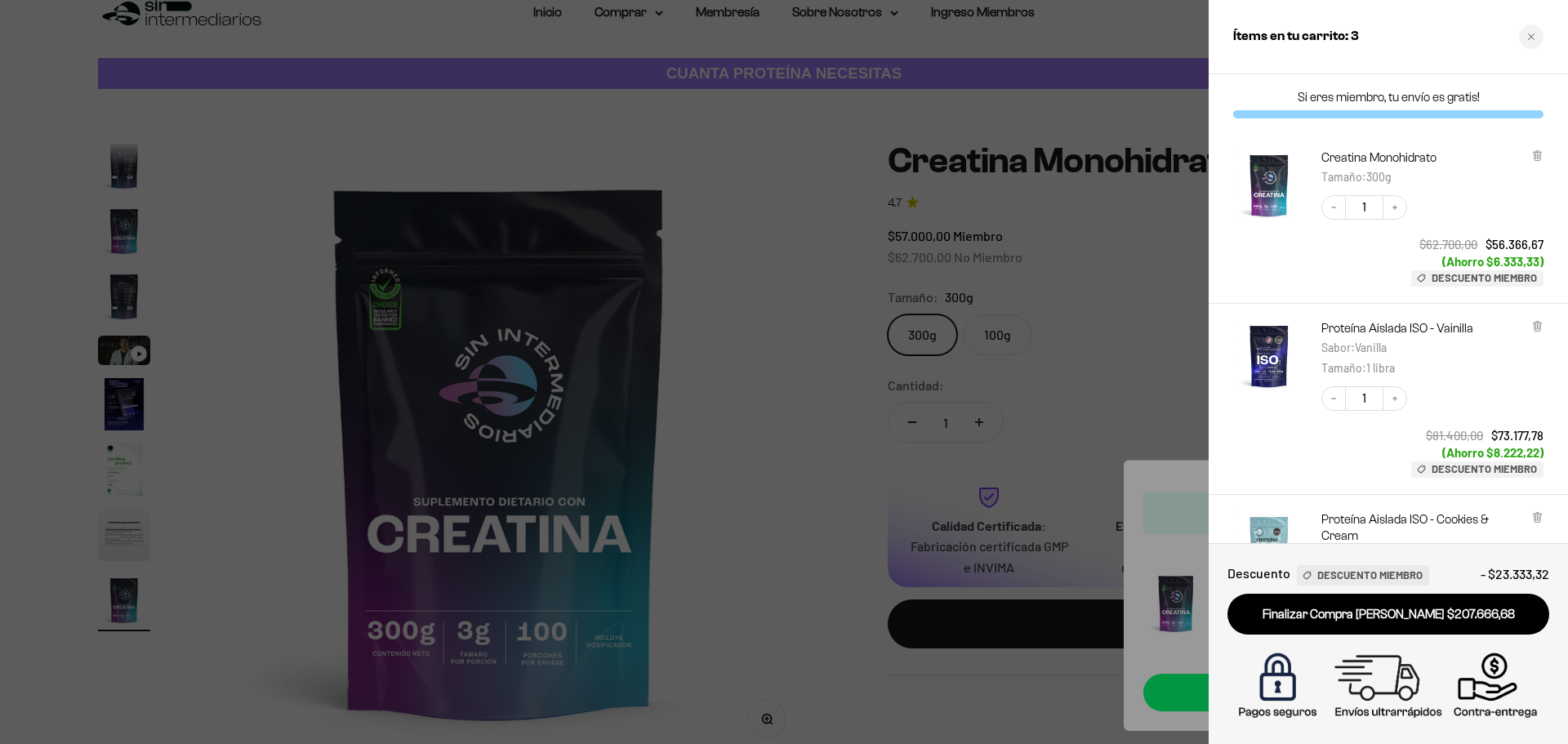
click at [808, 282] on div at bounding box center [784, 372] width 1568 height 744
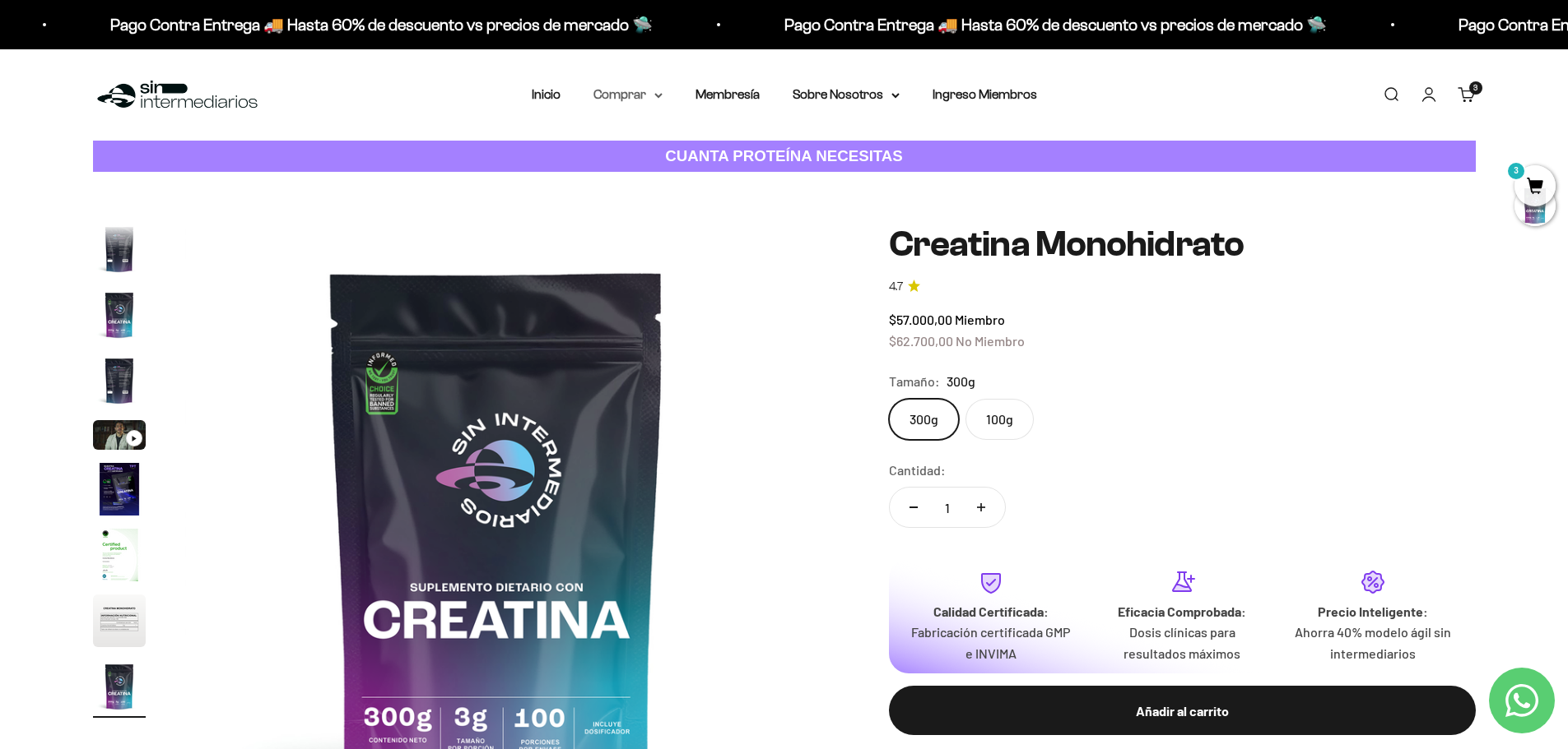
click at [653, 97] on summary "Comprar" at bounding box center [628, 95] width 69 height 22
click at [673, 212] on span "Gomas sin azúcar" at bounding box center [653, 208] width 102 height 14
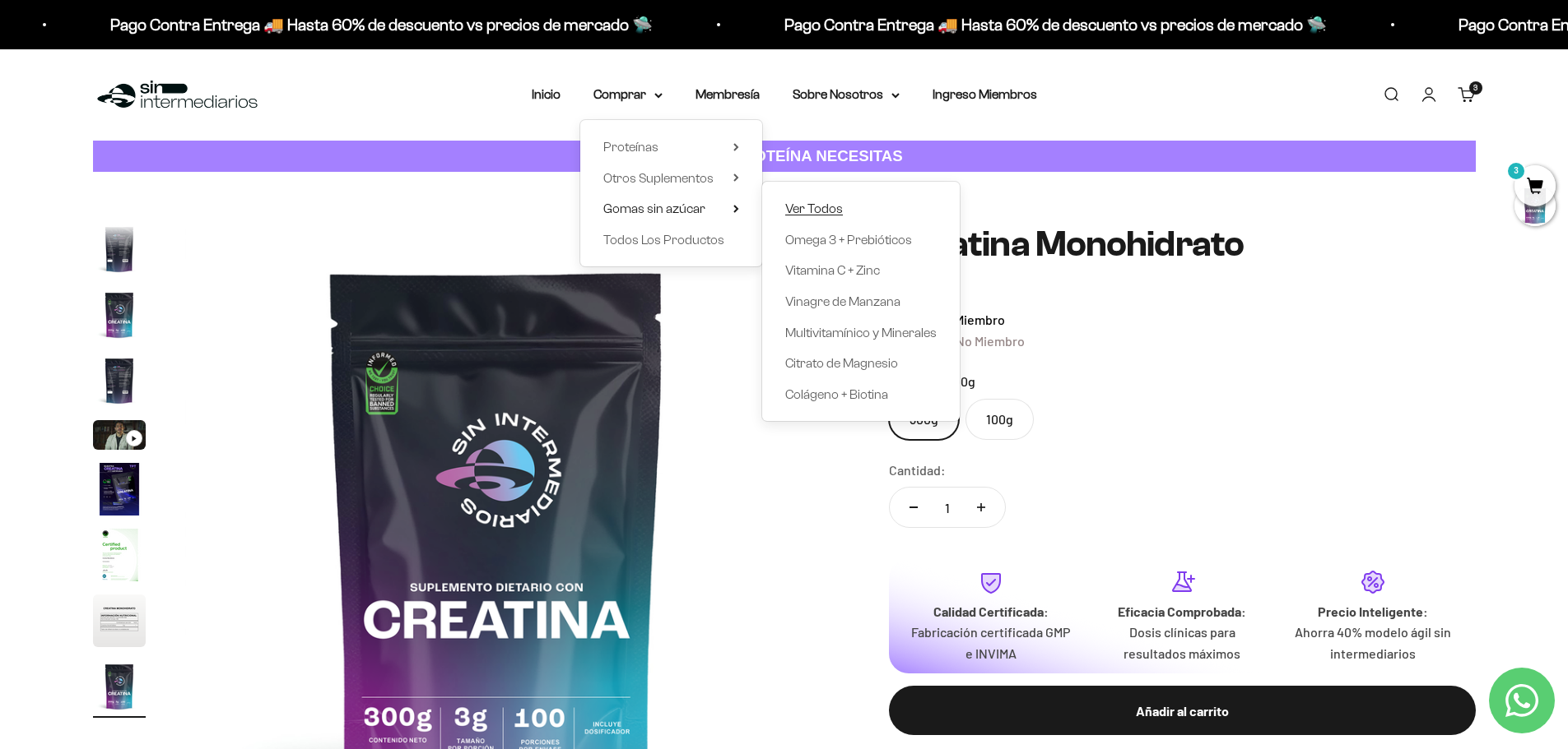
click at [814, 207] on span "Ver Todos" at bounding box center [814, 208] width 57 height 14
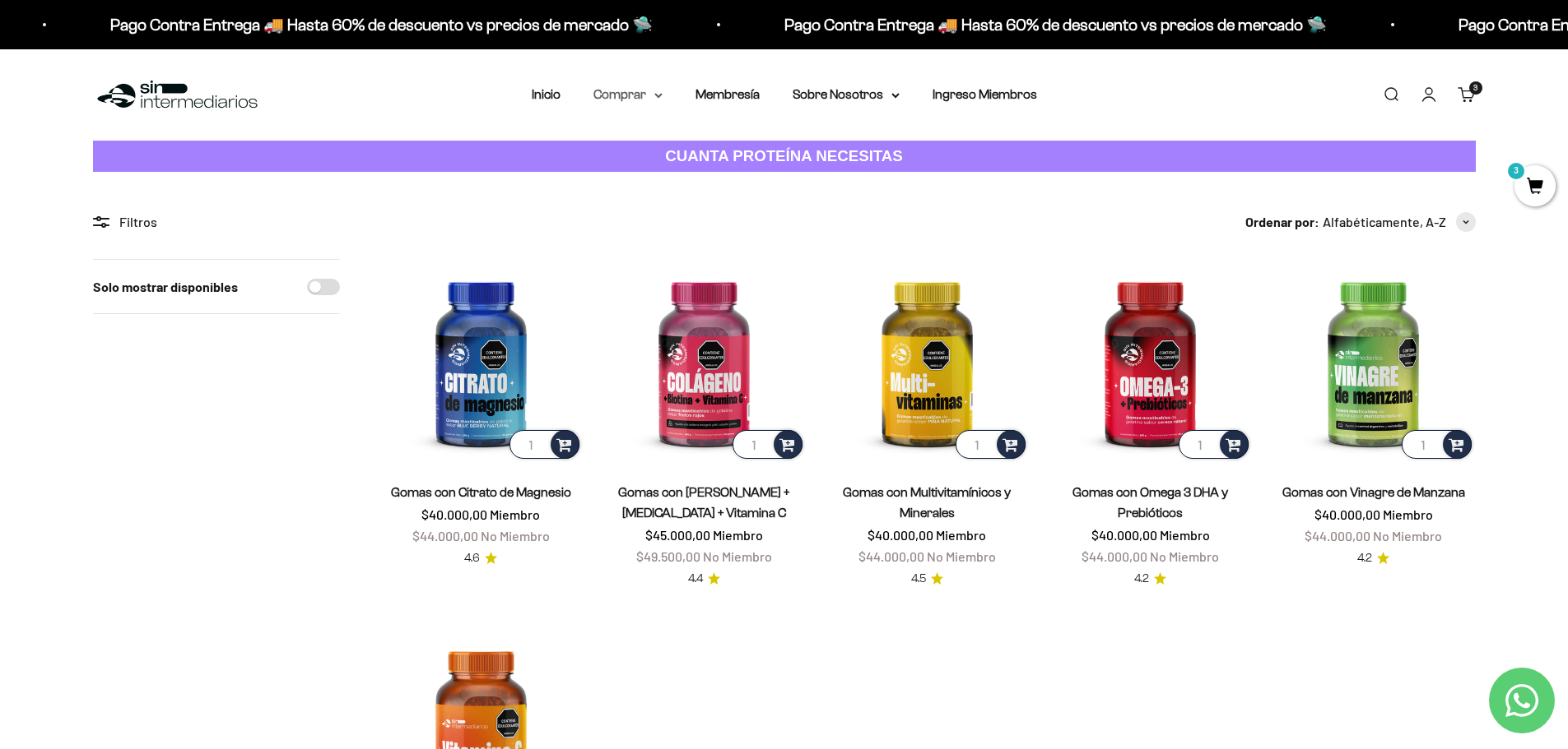
click at [652, 96] on summary "Comprar" at bounding box center [628, 95] width 69 height 22
click at [689, 180] on span "Otros Suplementos" at bounding box center [658, 178] width 111 height 14
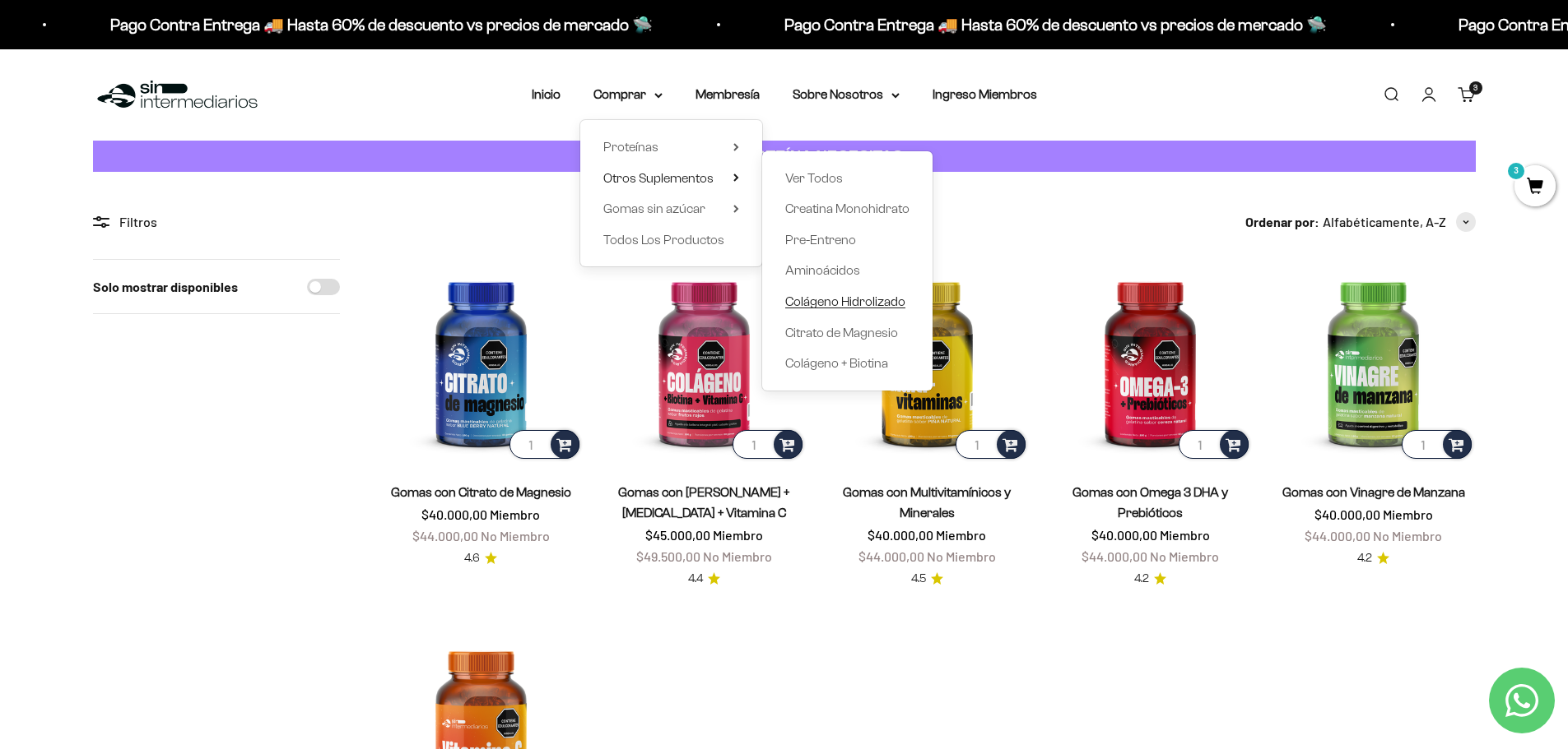
click at [824, 297] on span "Colágeno Hidrolizado" at bounding box center [845, 301] width 121 height 14
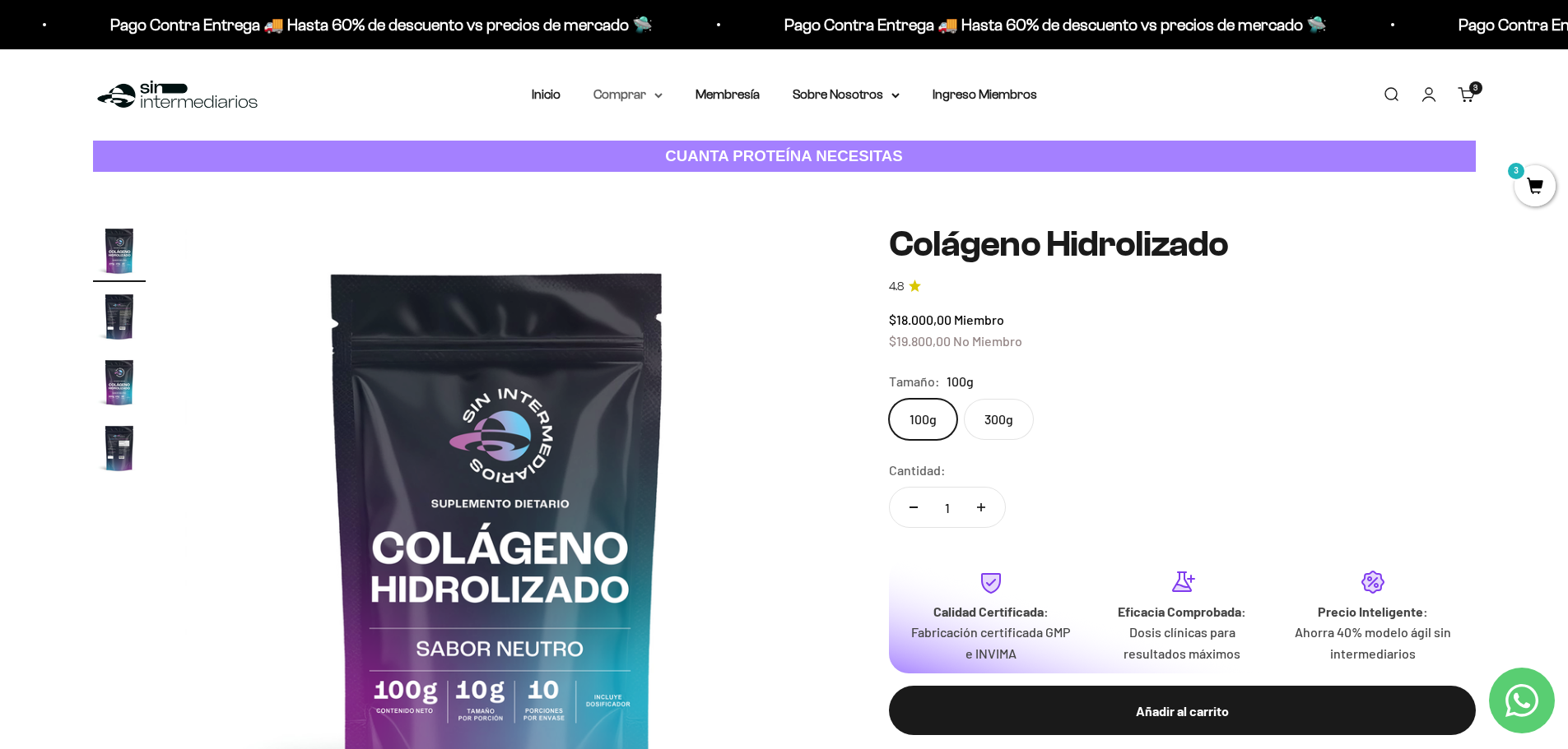
click at [651, 99] on summary "Comprar" at bounding box center [628, 95] width 69 height 22
click at [739, 179] on icon at bounding box center [737, 178] width 6 height 8
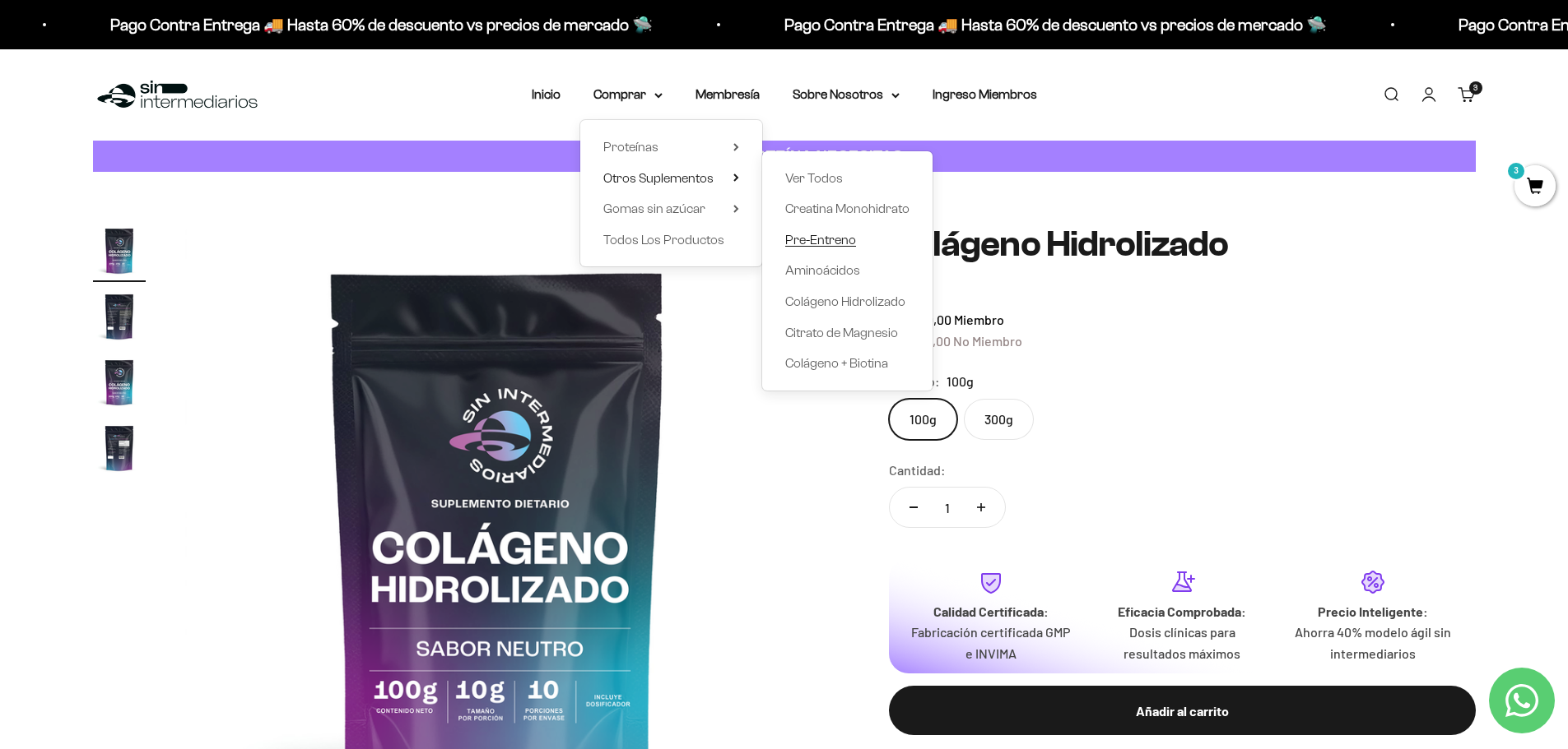
click at [818, 233] on span "Pre-Entreno" at bounding box center [821, 240] width 71 height 14
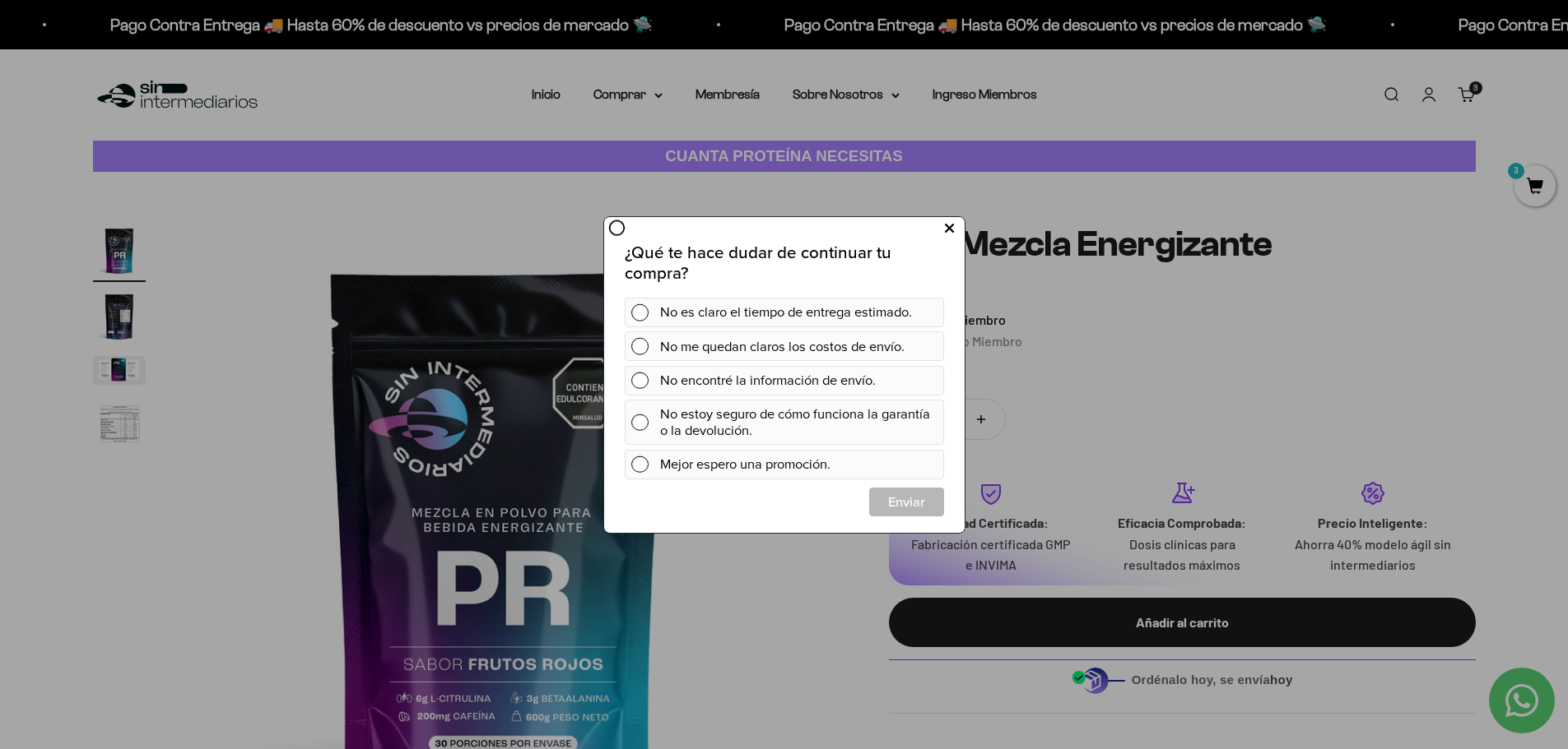
click at [951, 226] on icon at bounding box center [948, 228] width 9 height 22
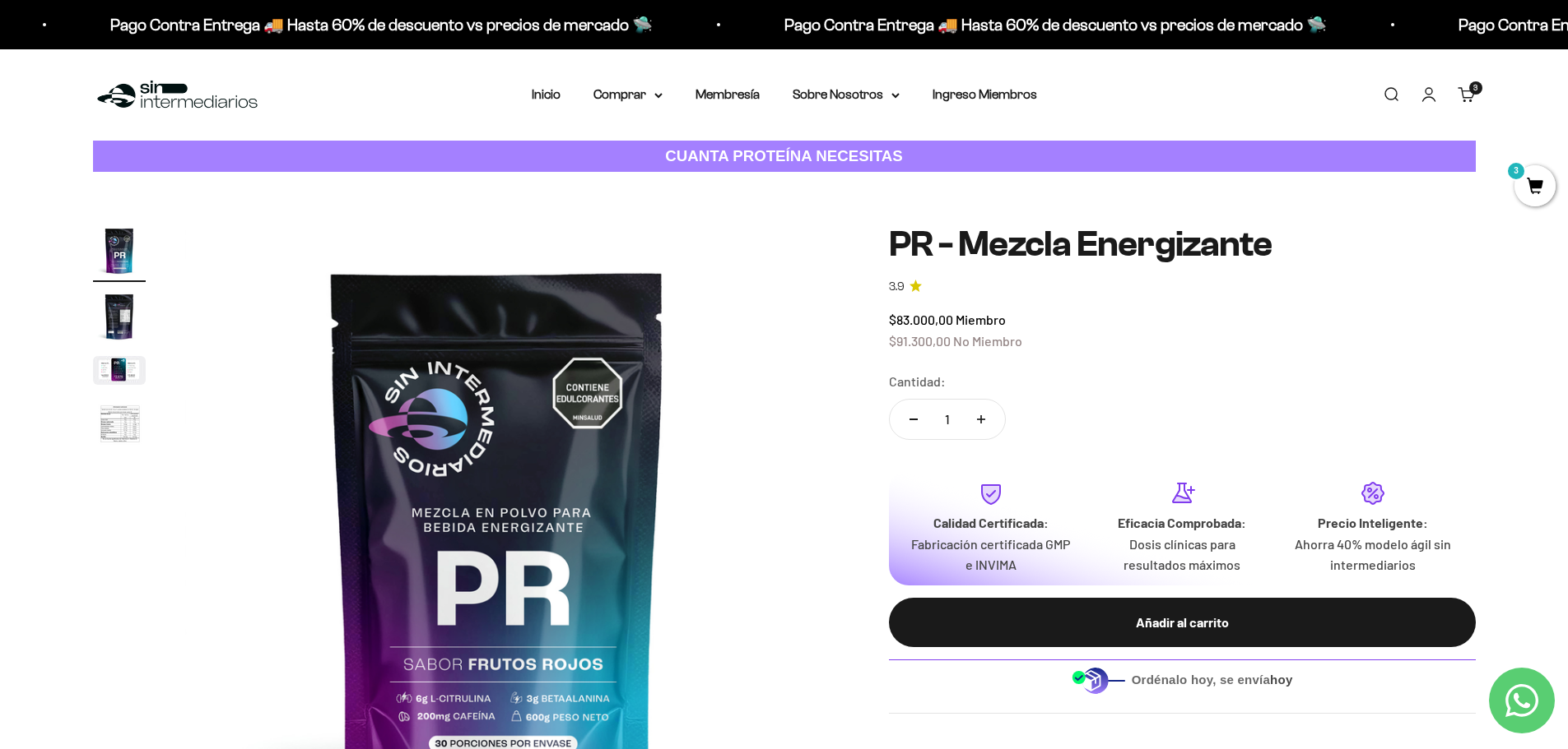
click at [1469, 92] on div "3 artículos 3" at bounding box center [1475, 87] width 13 height 13
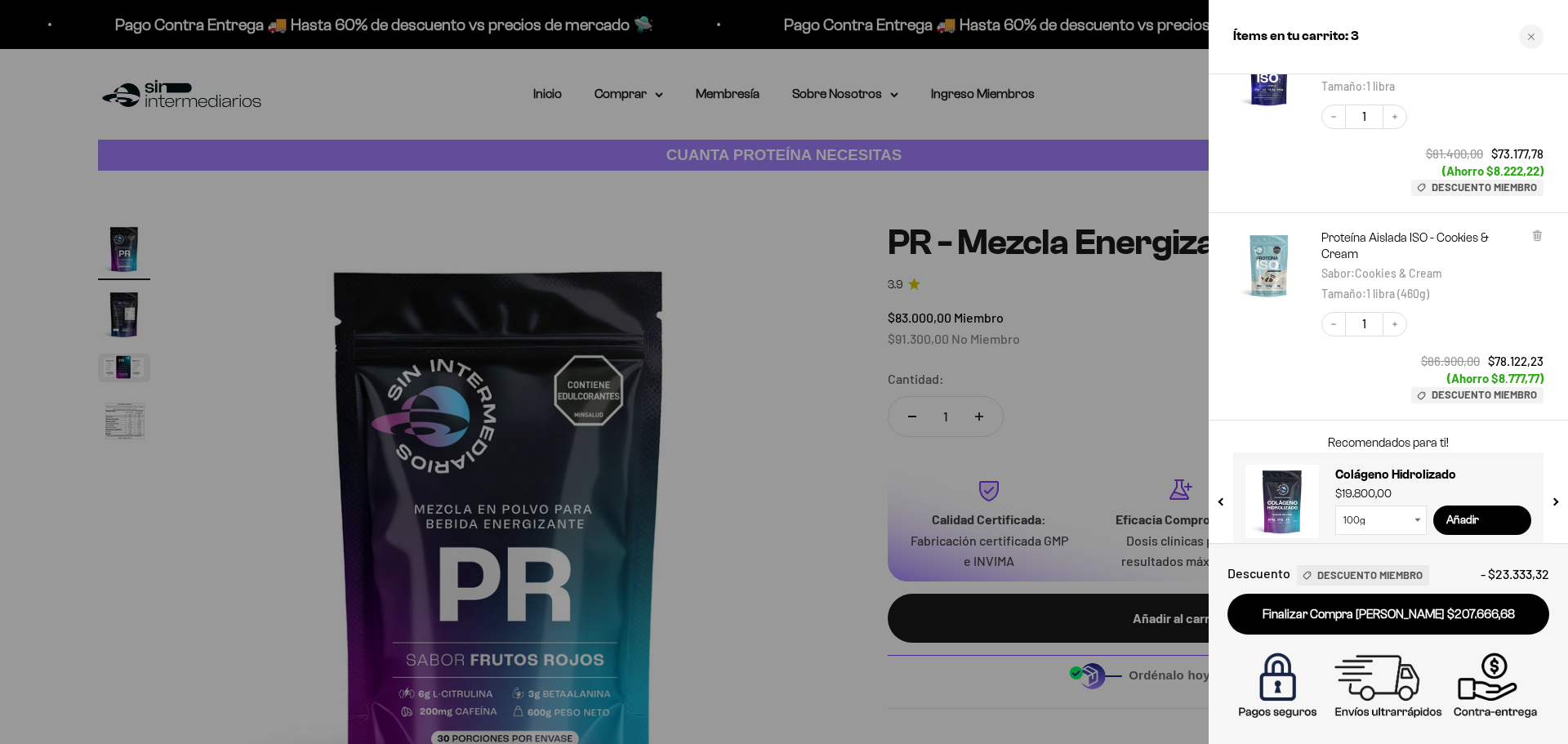
scroll to position [301, 0]
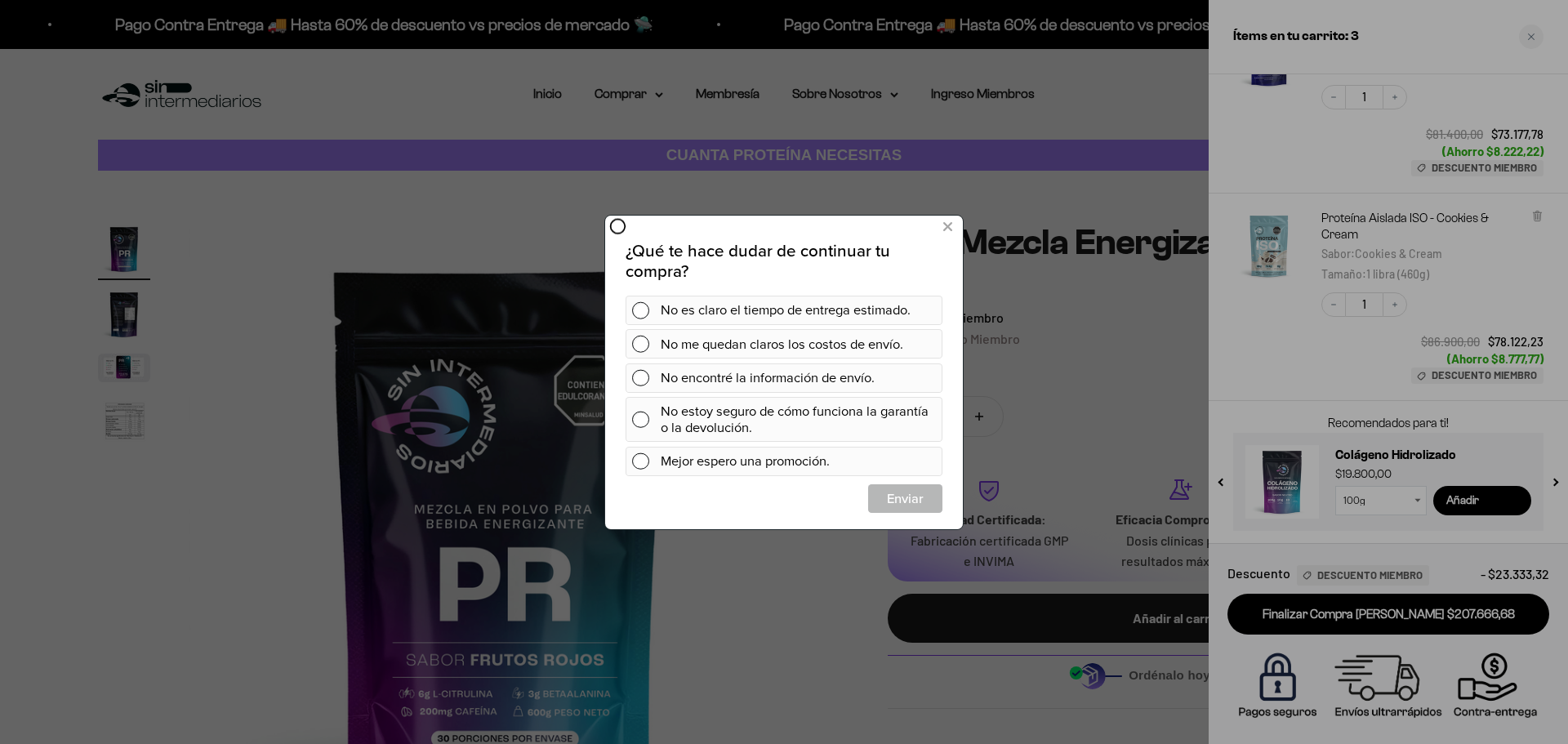
click at [589, 224] on div at bounding box center [784, 372] width 1568 height 744
